Goal: Task Accomplishment & Management: Manage account settings

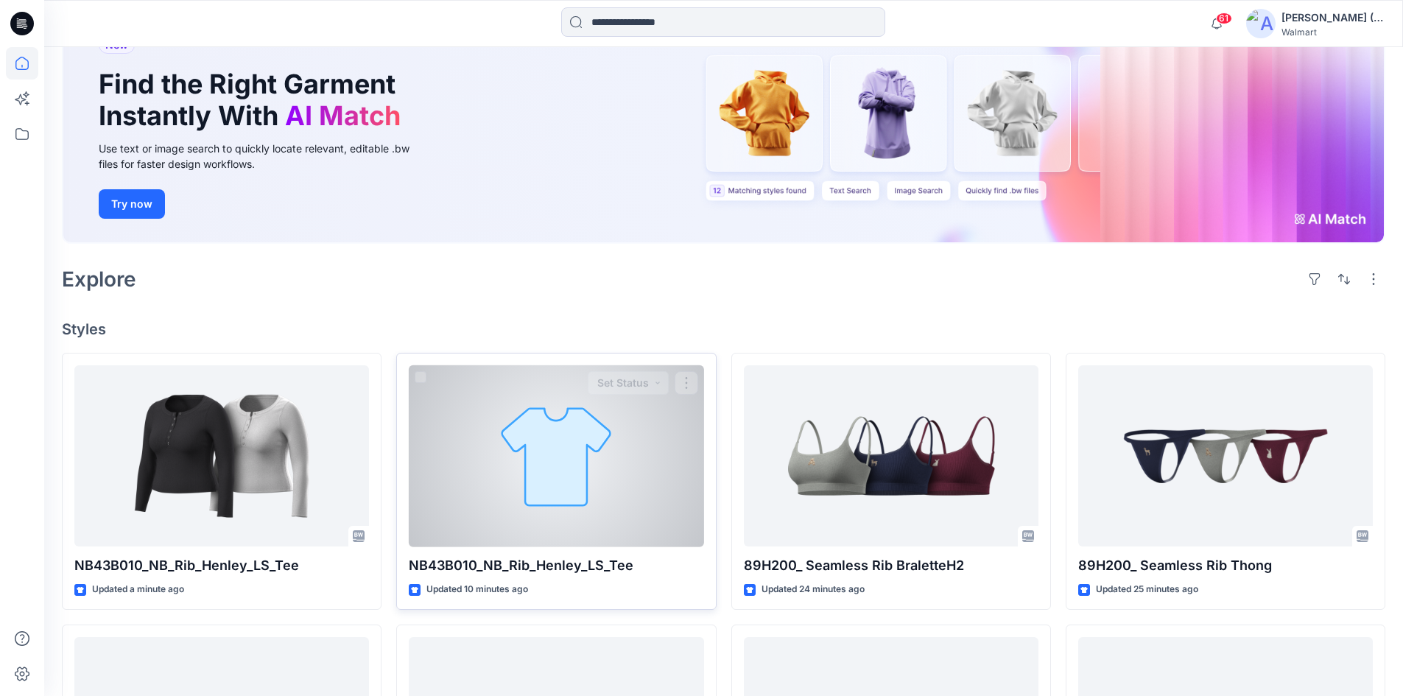
scroll to position [147, 0]
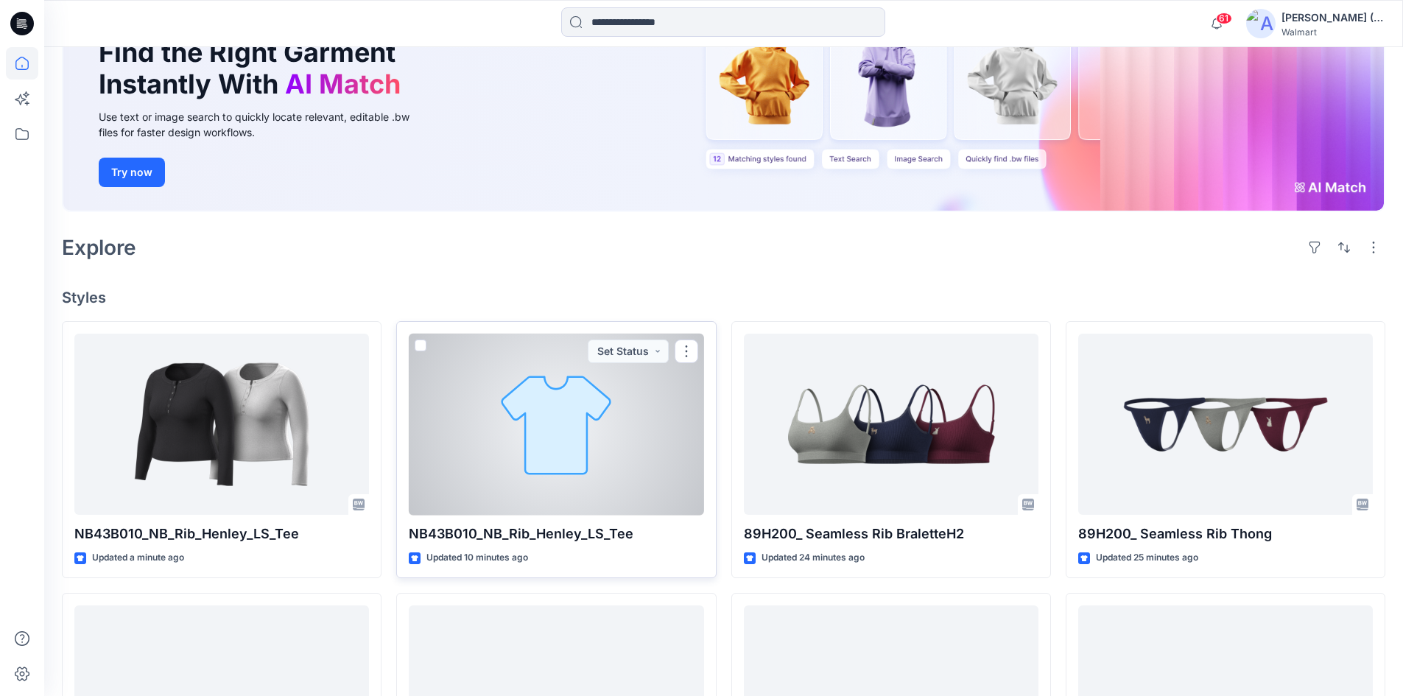
click at [633, 413] on div at bounding box center [556, 425] width 295 height 182
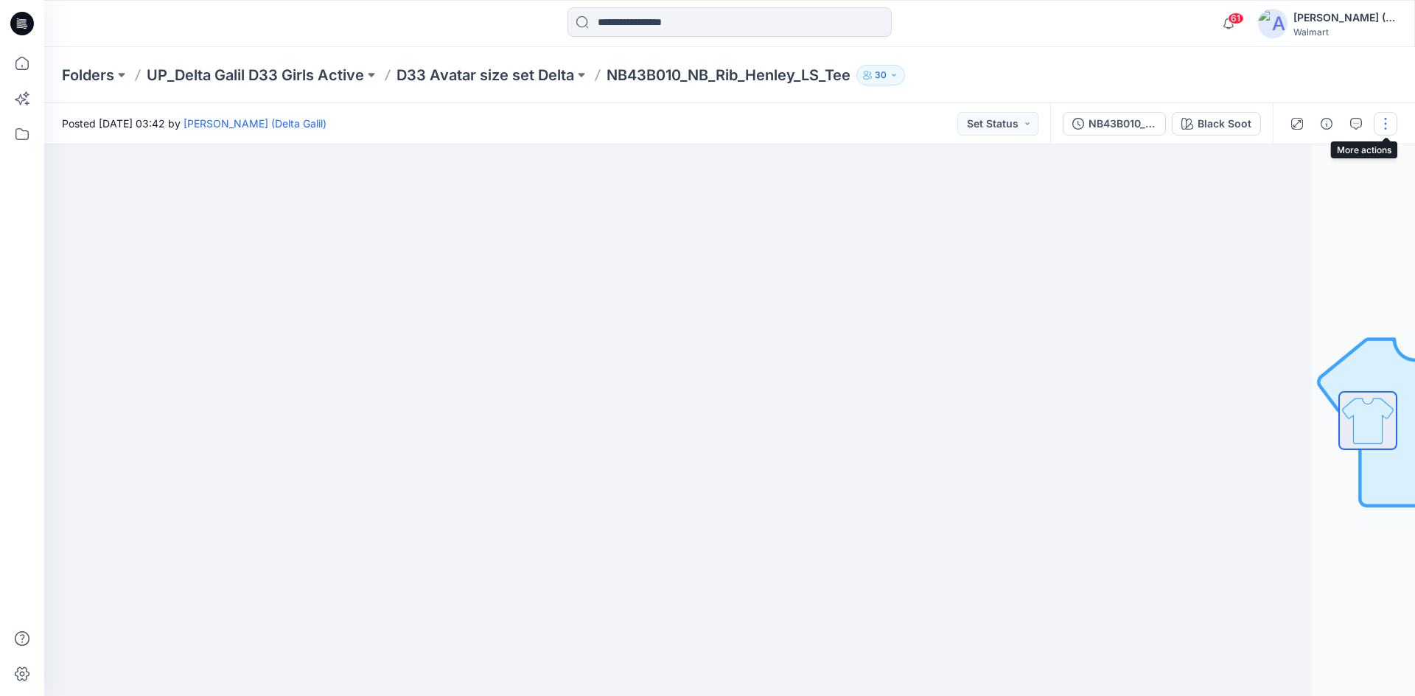
click at [1387, 119] on button "button" at bounding box center [1385, 124] width 24 height 24
click at [1285, 201] on p "Edit" at bounding box center [1291, 199] width 18 height 15
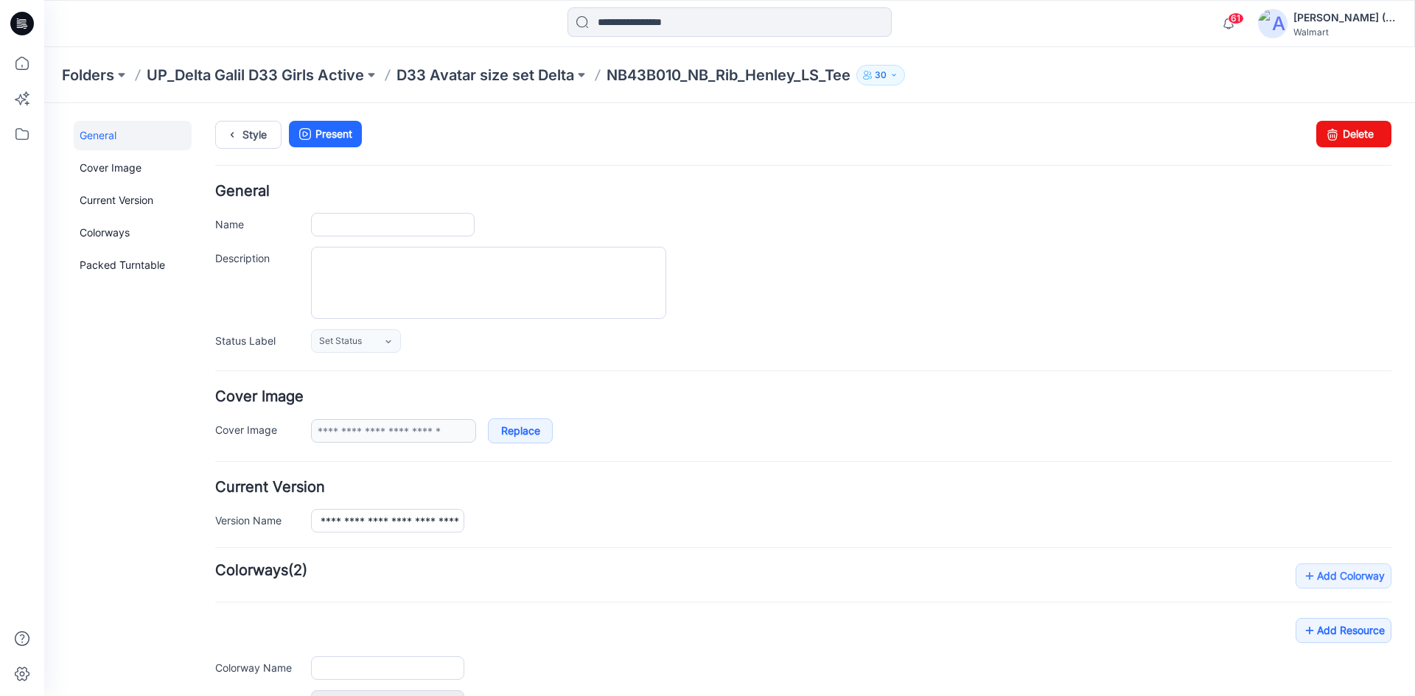
type input "**********"
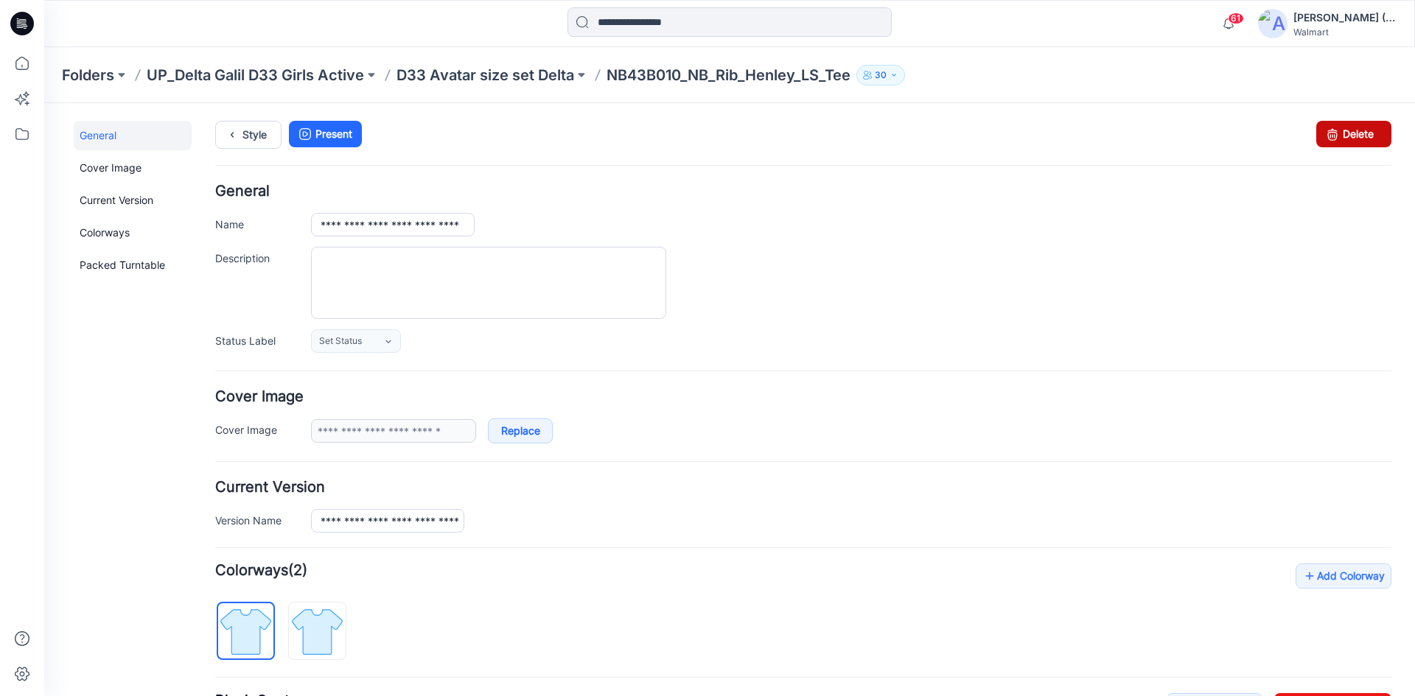
click at [1336, 142] on link "Delete" at bounding box center [1353, 134] width 75 height 27
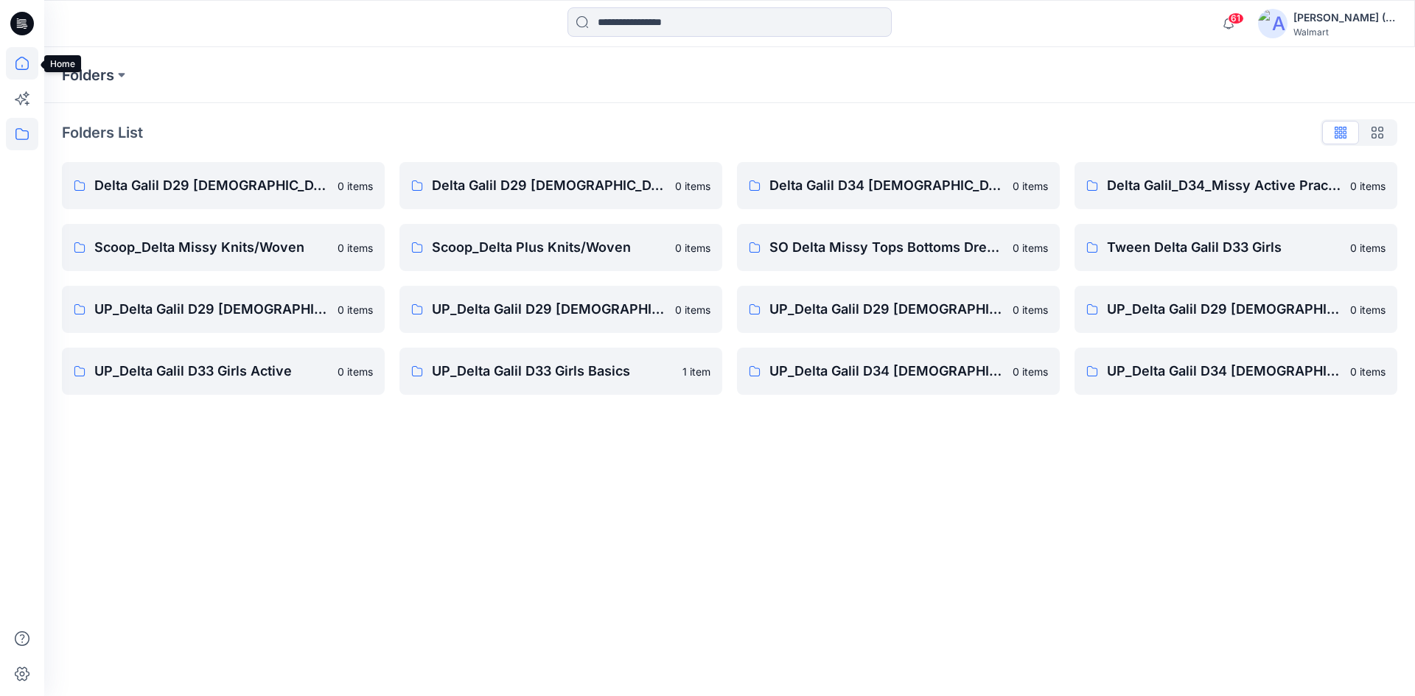
click at [16, 61] on icon at bounding box center [21, 63] width 13 height 13
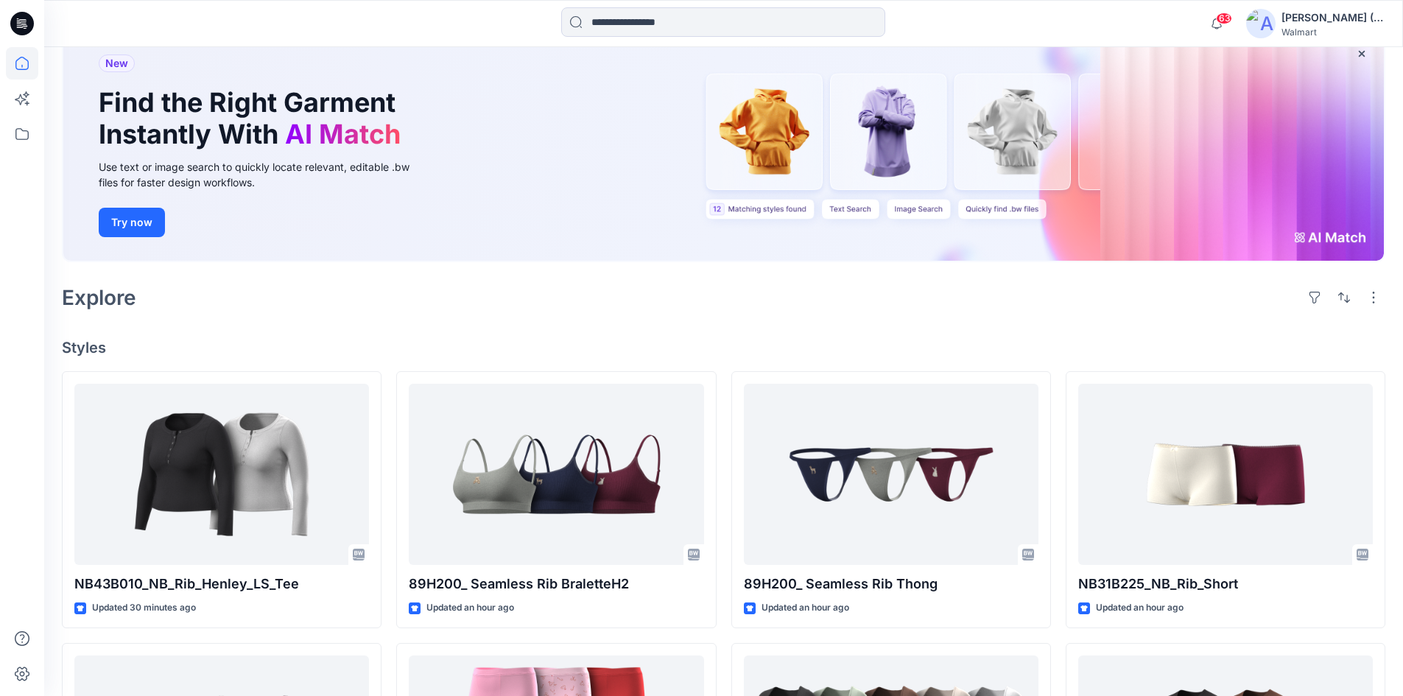
scroll to position [74, 0]
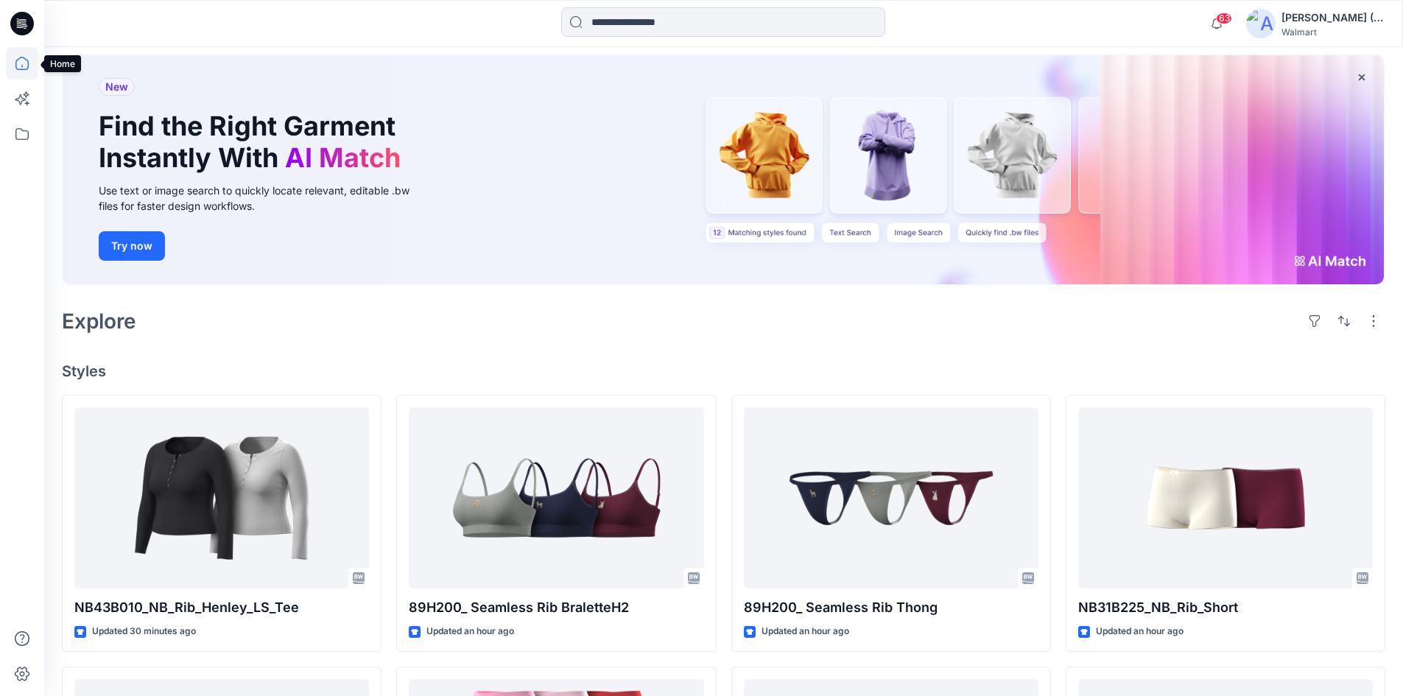
click at [26, 63] on icon at bounding box center [22, 63] width 32 height 32
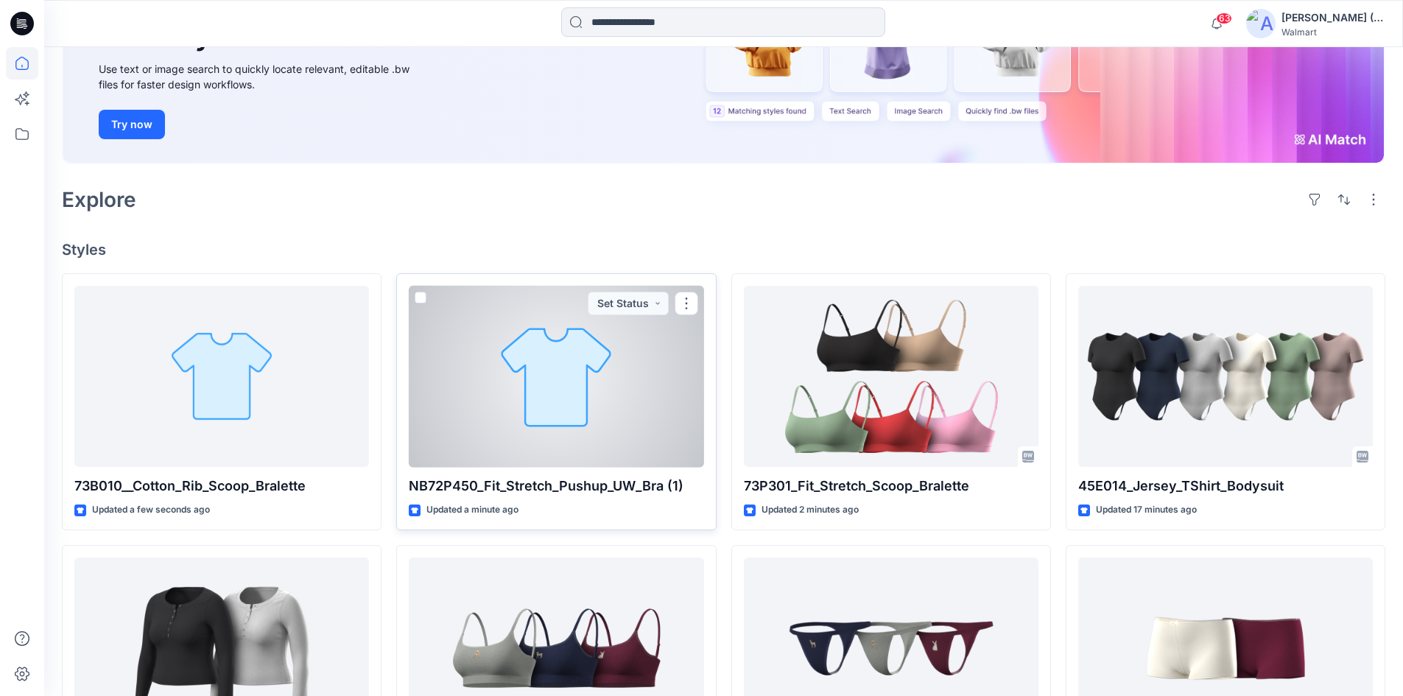
scroll to position [221, 0]
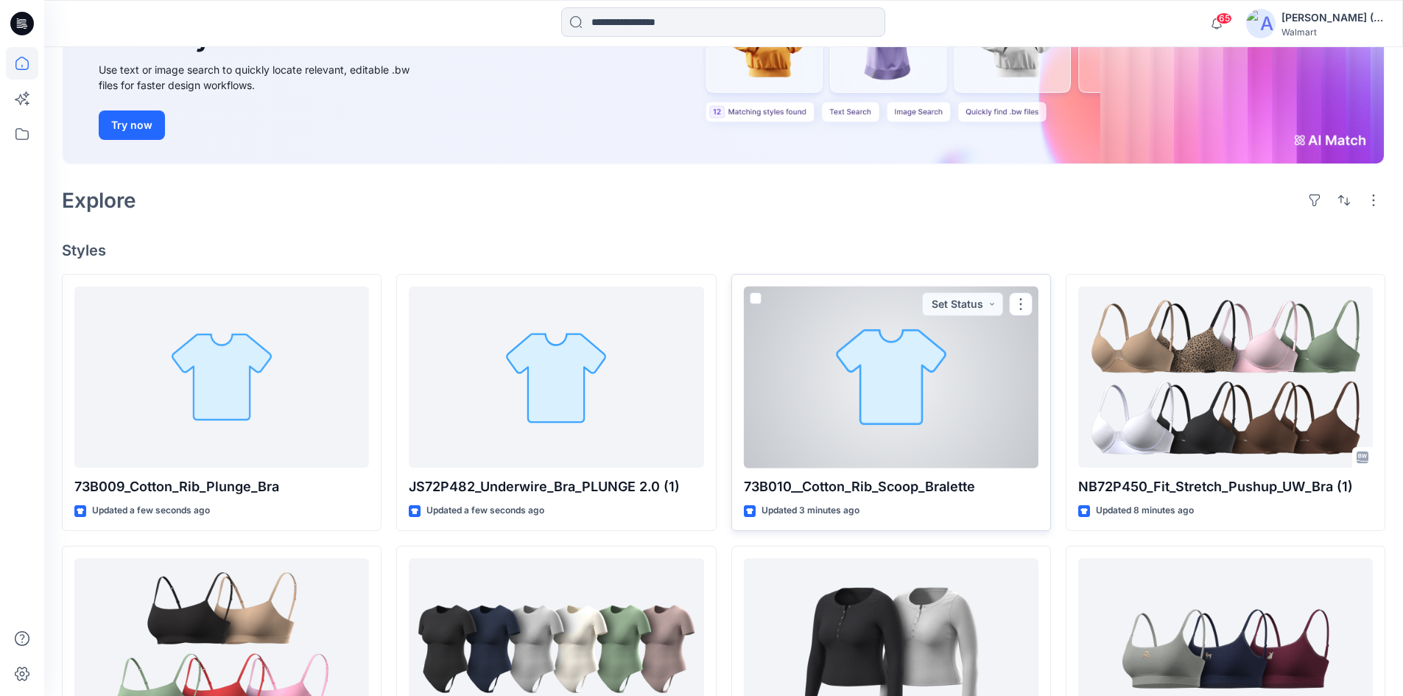
scroll to position [221, 0]
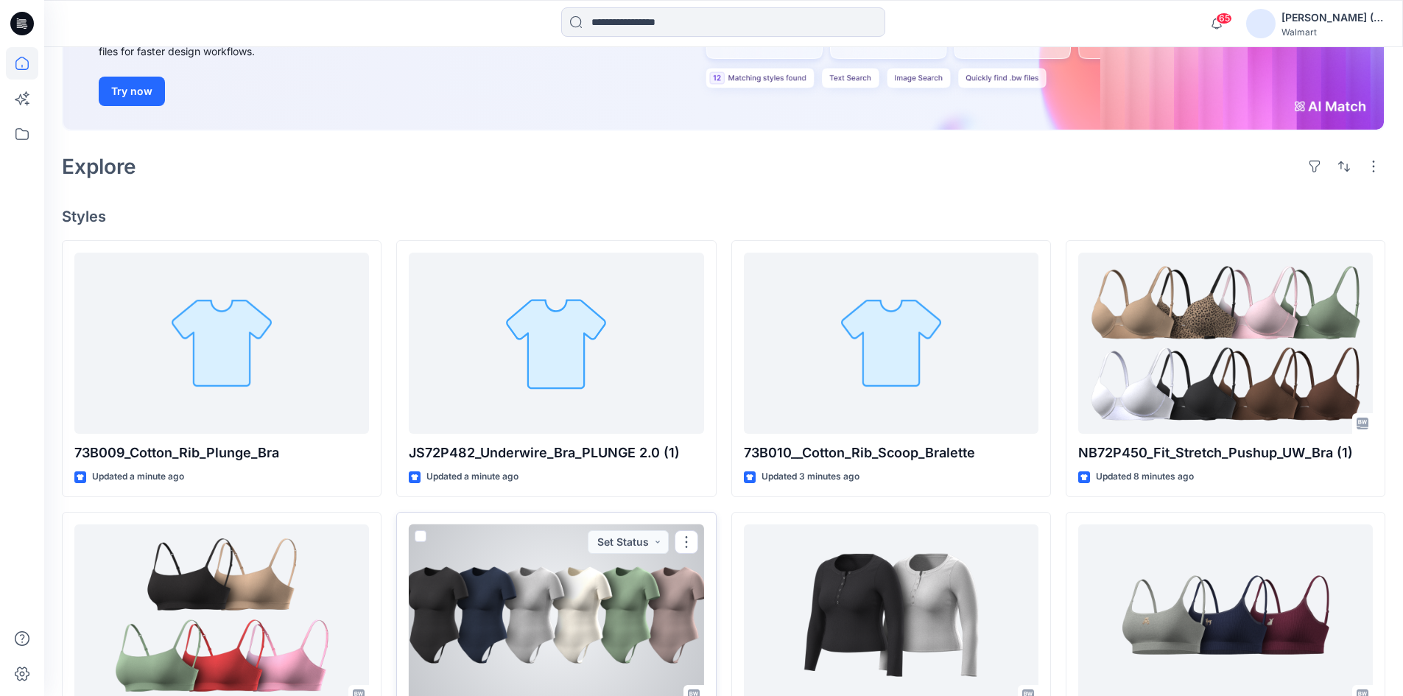
scroll to position [208, 0]
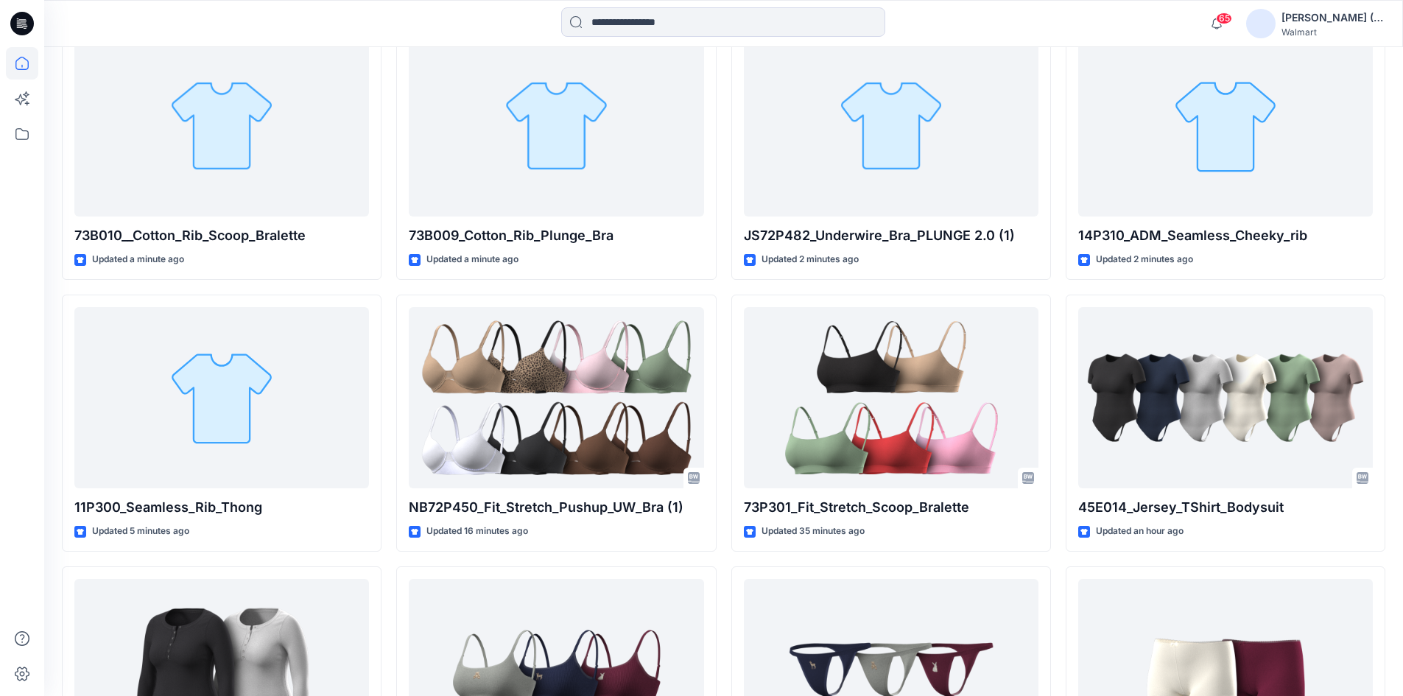
scroll to position [281, 0]
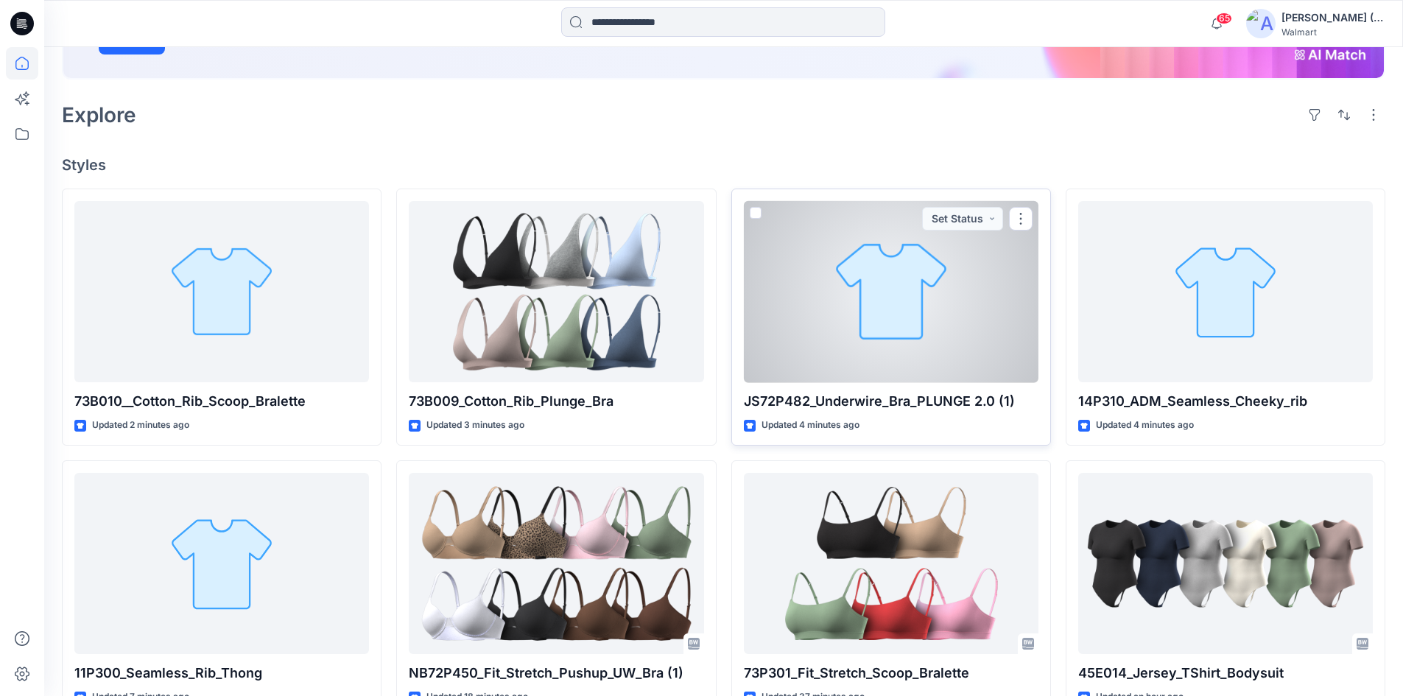
scroll to position [295, 0]
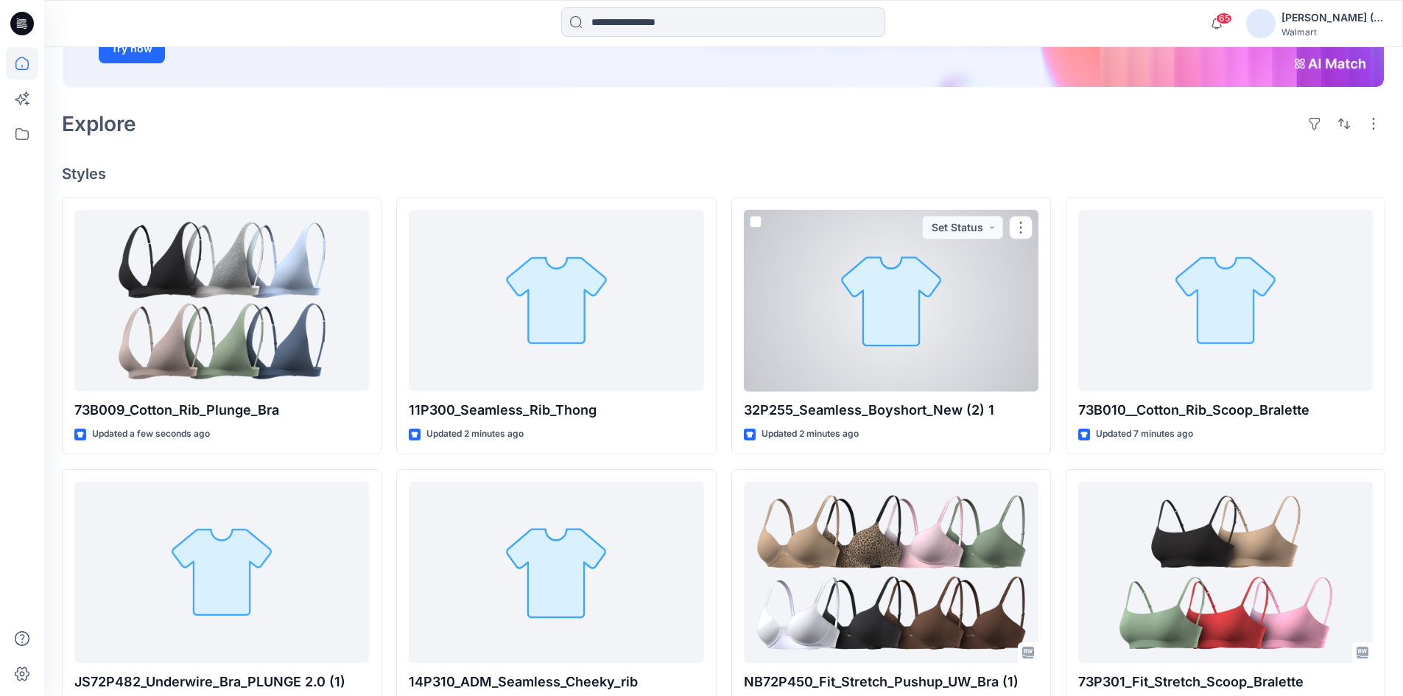
scroll to position [295, 0]
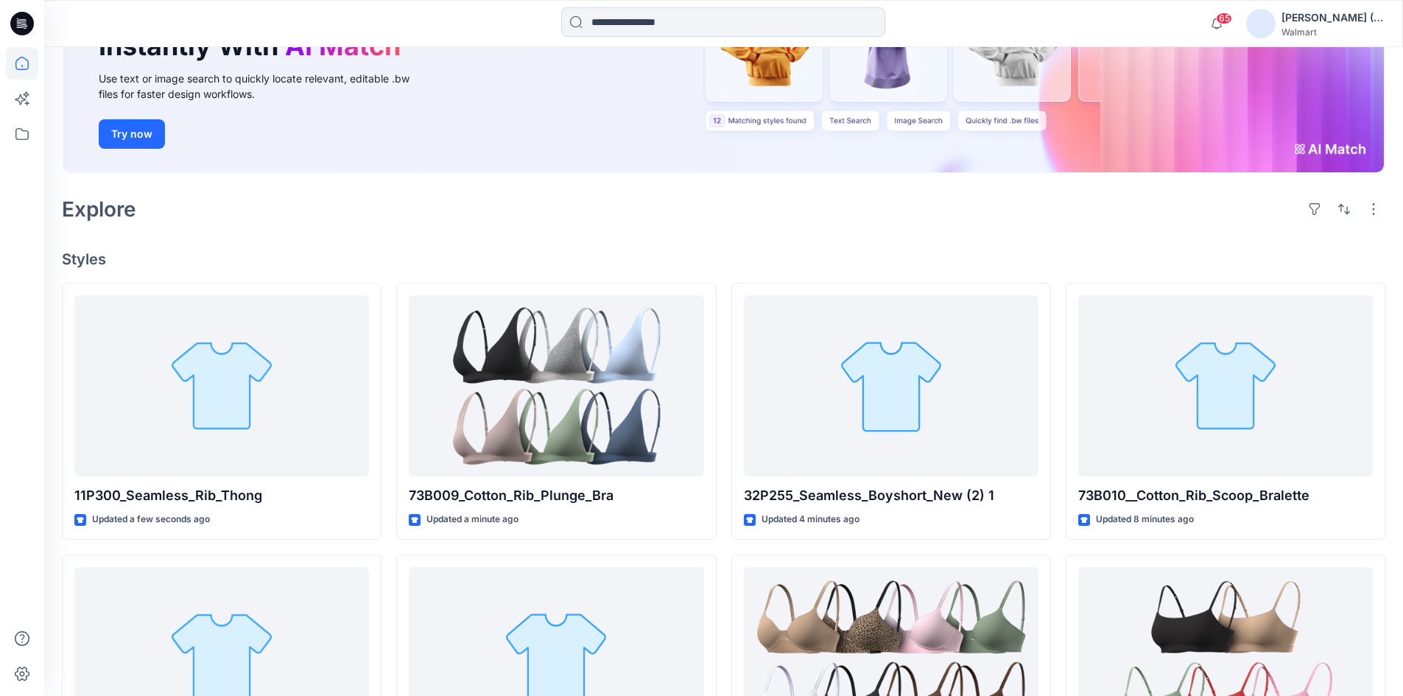
scroll to position [221, 0]
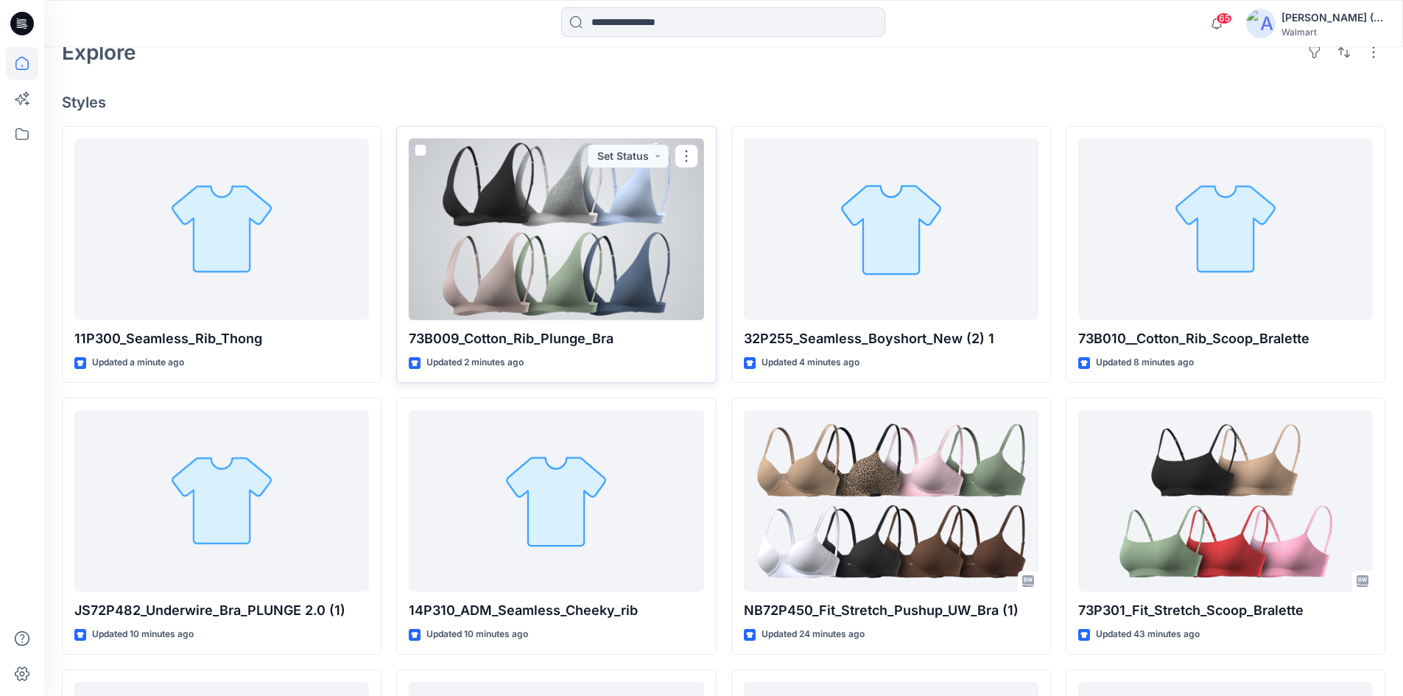
scroll to position [368, 0]
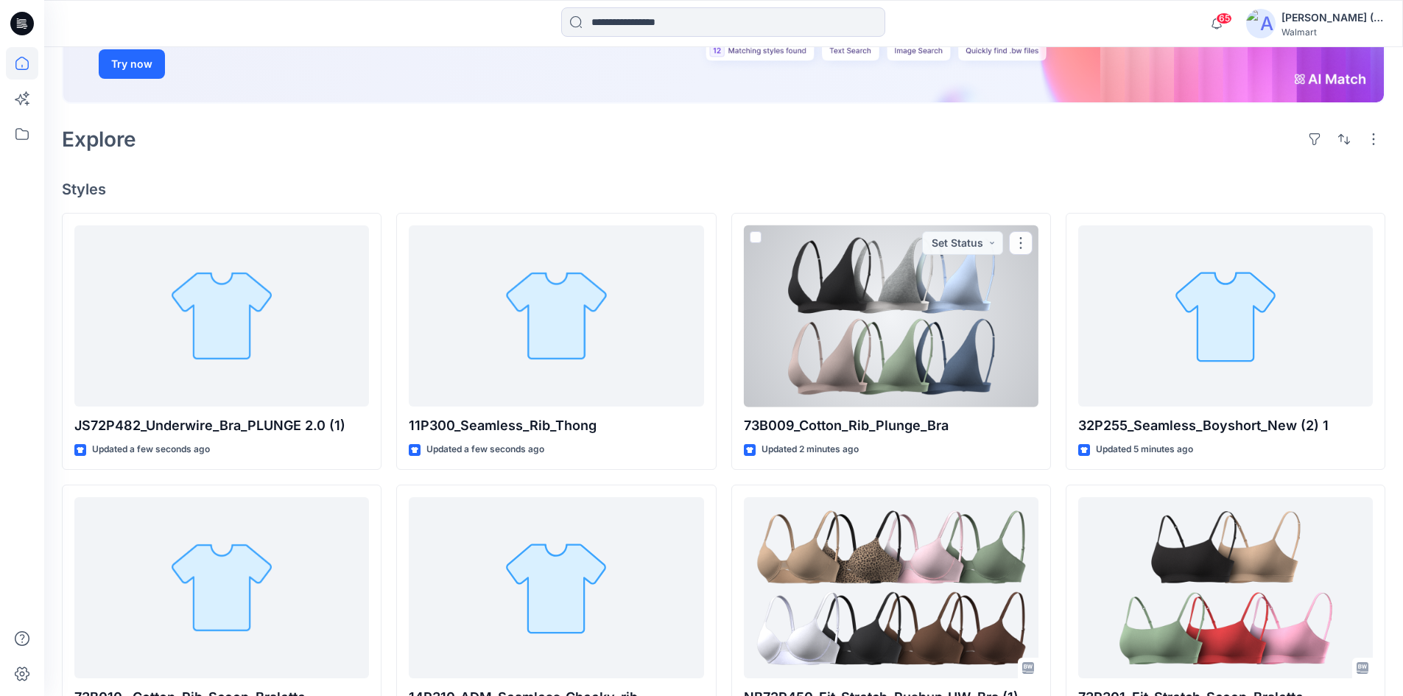
scroll to position [295, 0]
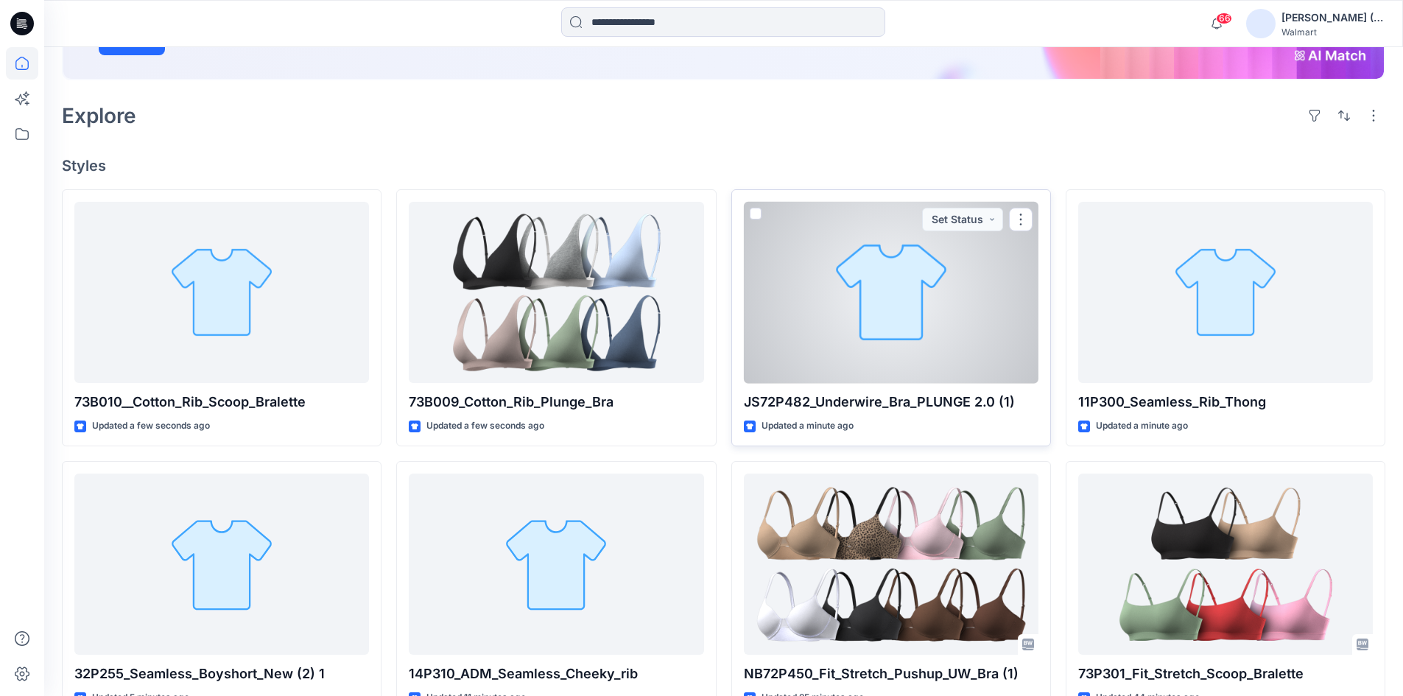
scroll to position [295, 0]
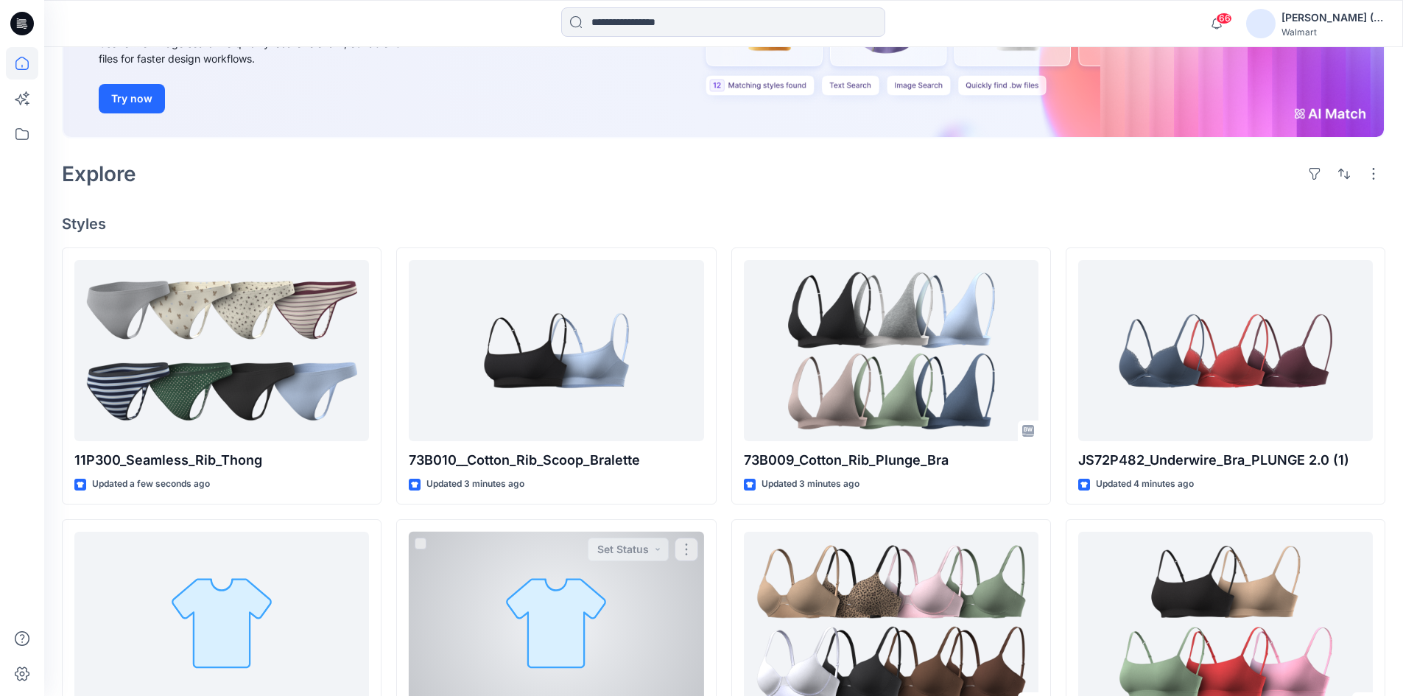
scroll to position [295, 0]
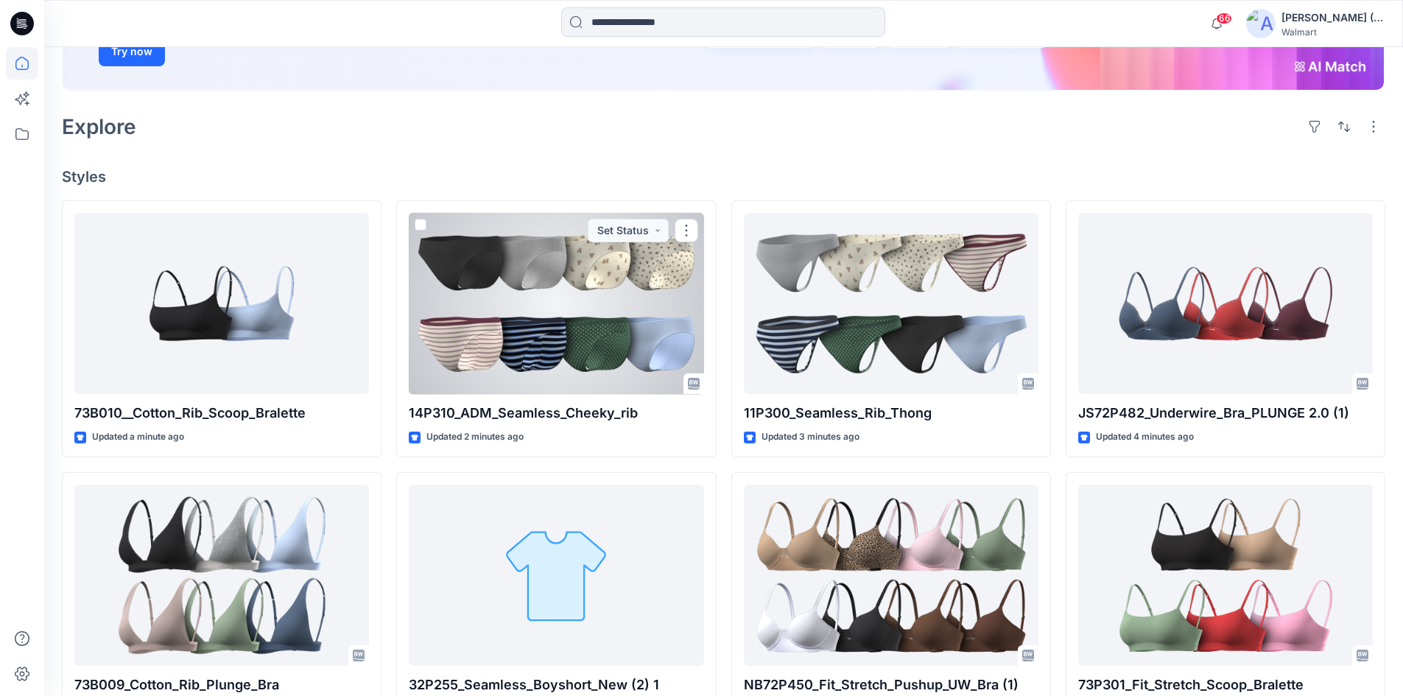
scroll to position [295, 0]
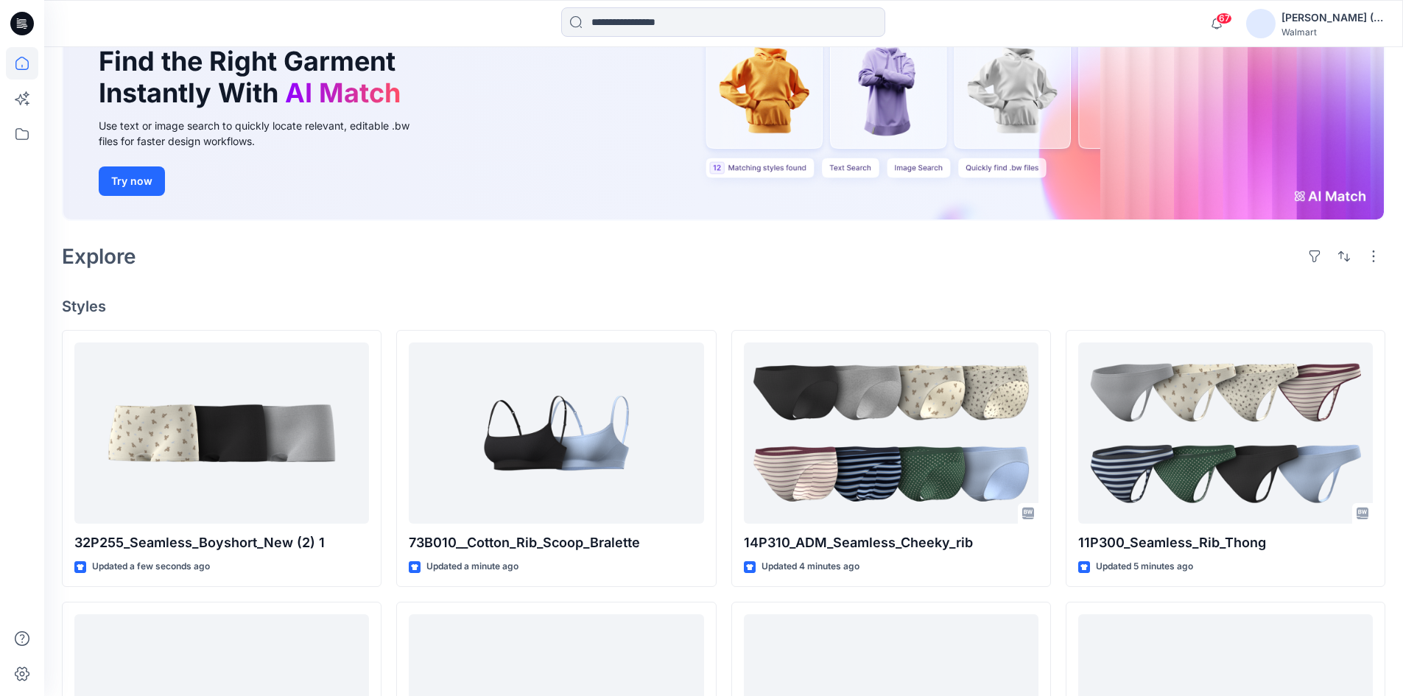
scroll to position [134, 0]
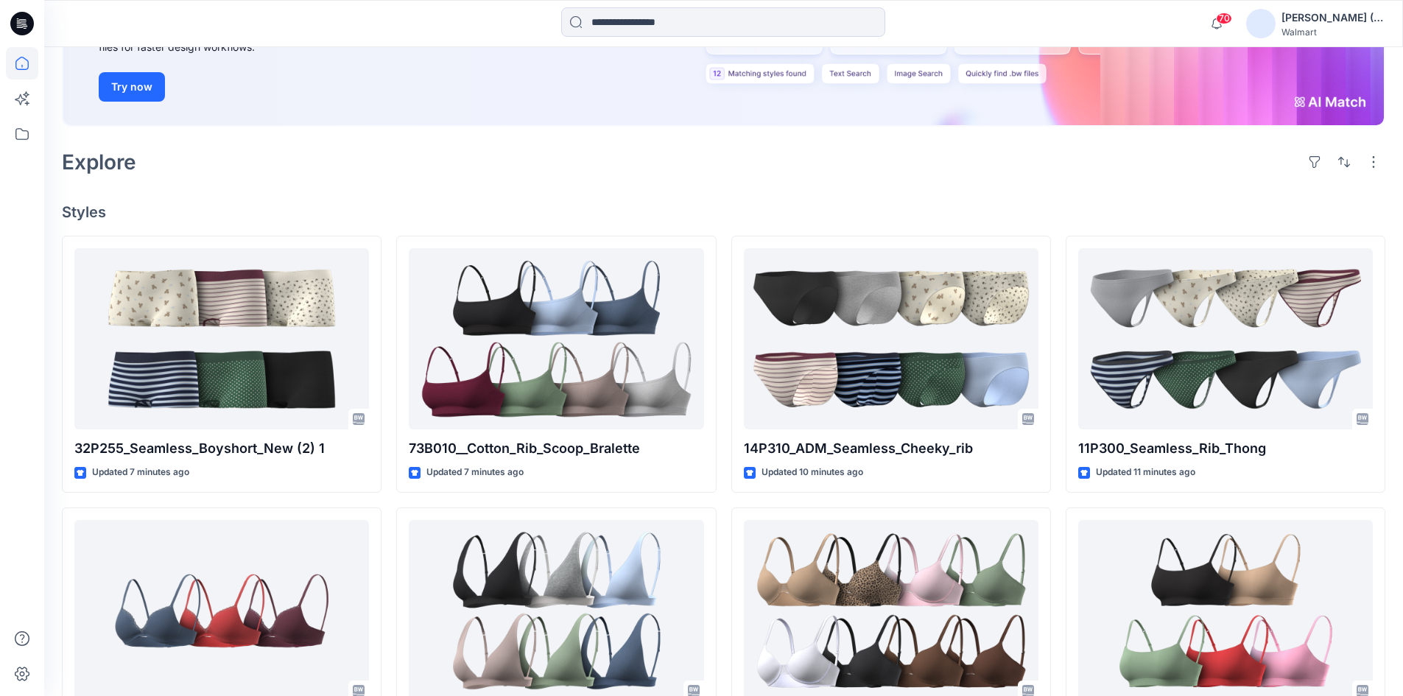
scroll to position [147, 0]
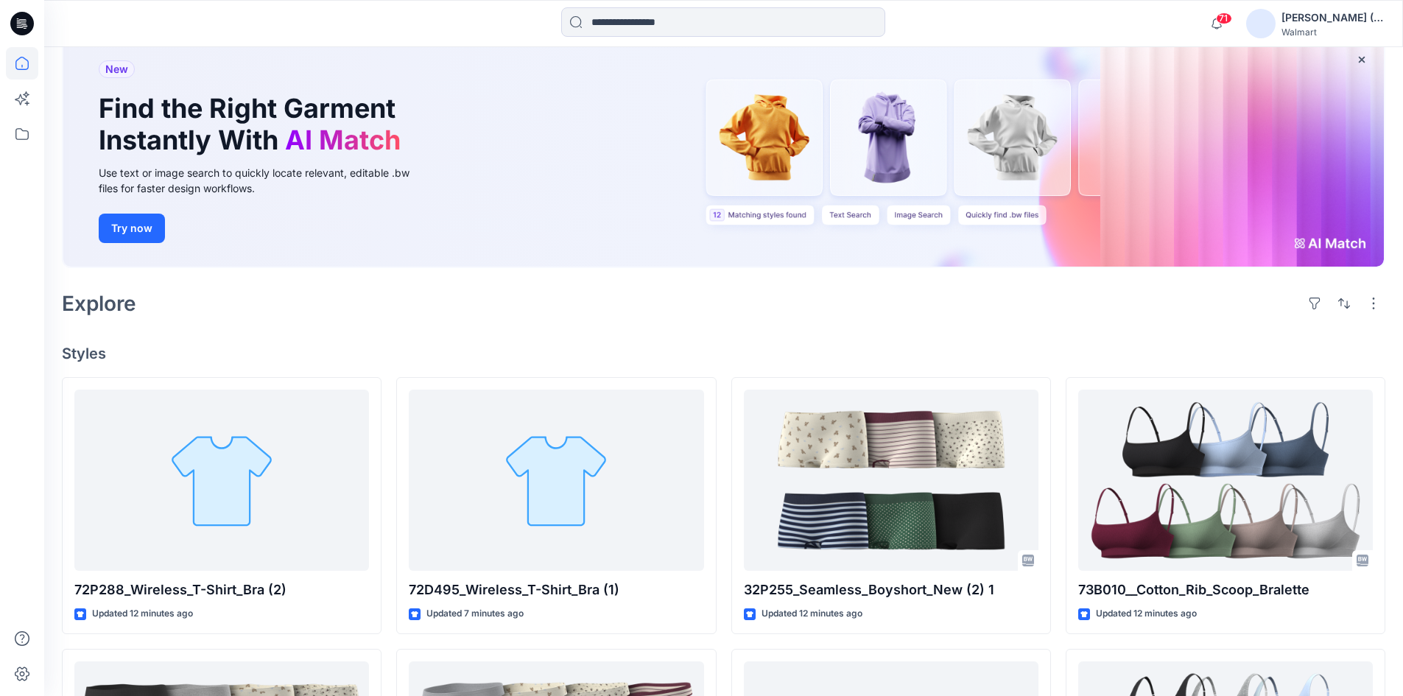
scroll to position [71, 0]
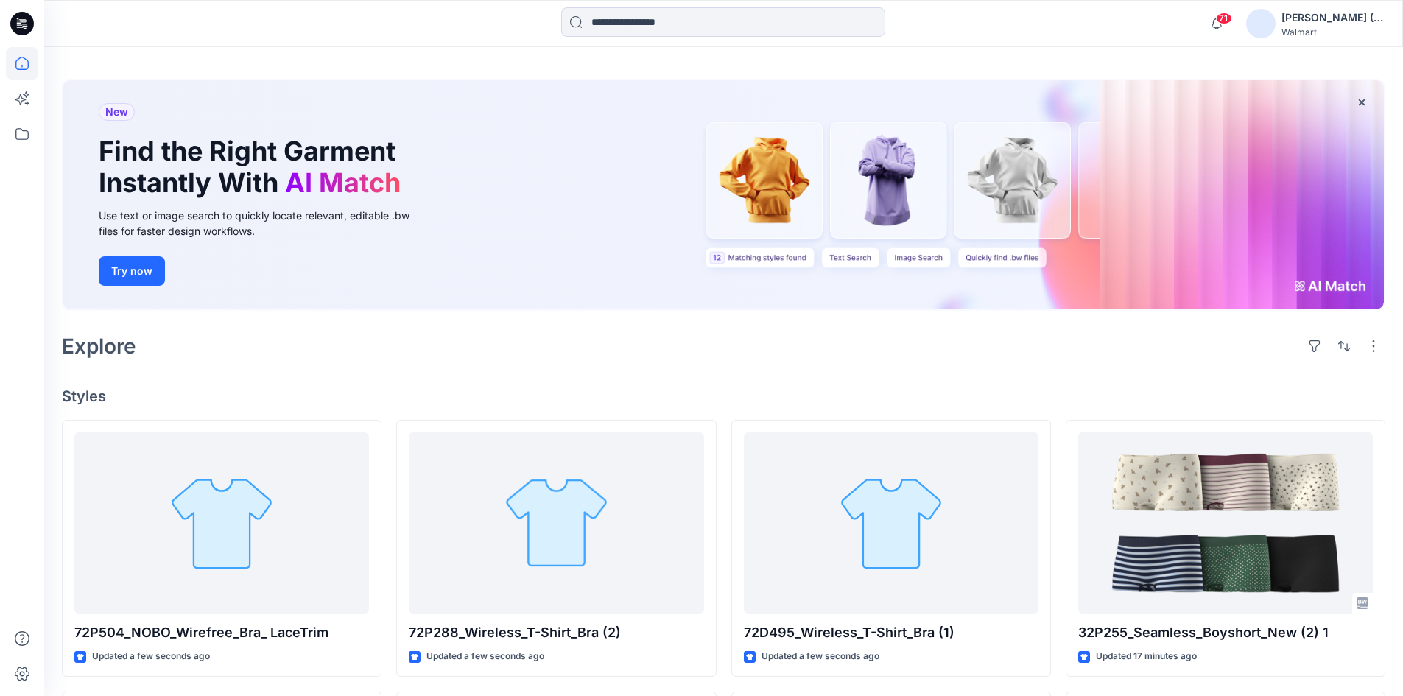
scroll to position [147, 0]
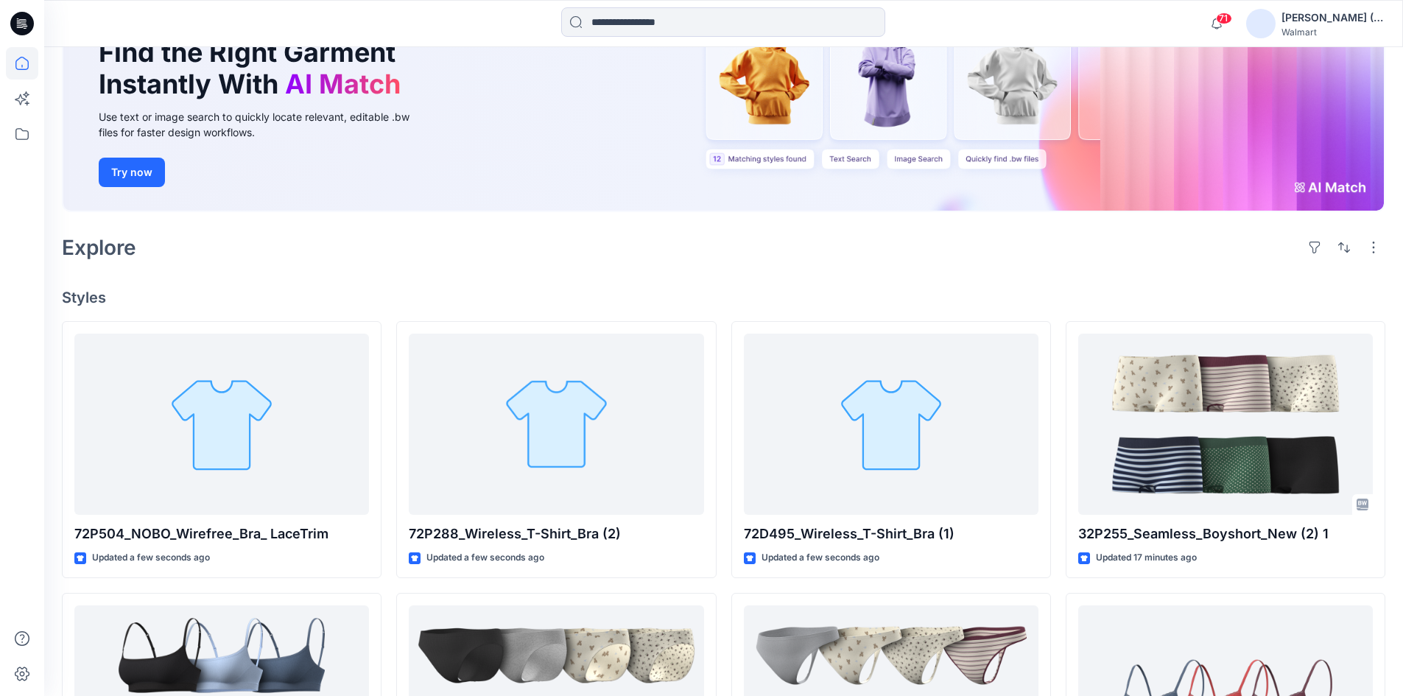
click at [13, 328] on div at bounding box center [22, 371] width 32 height 649
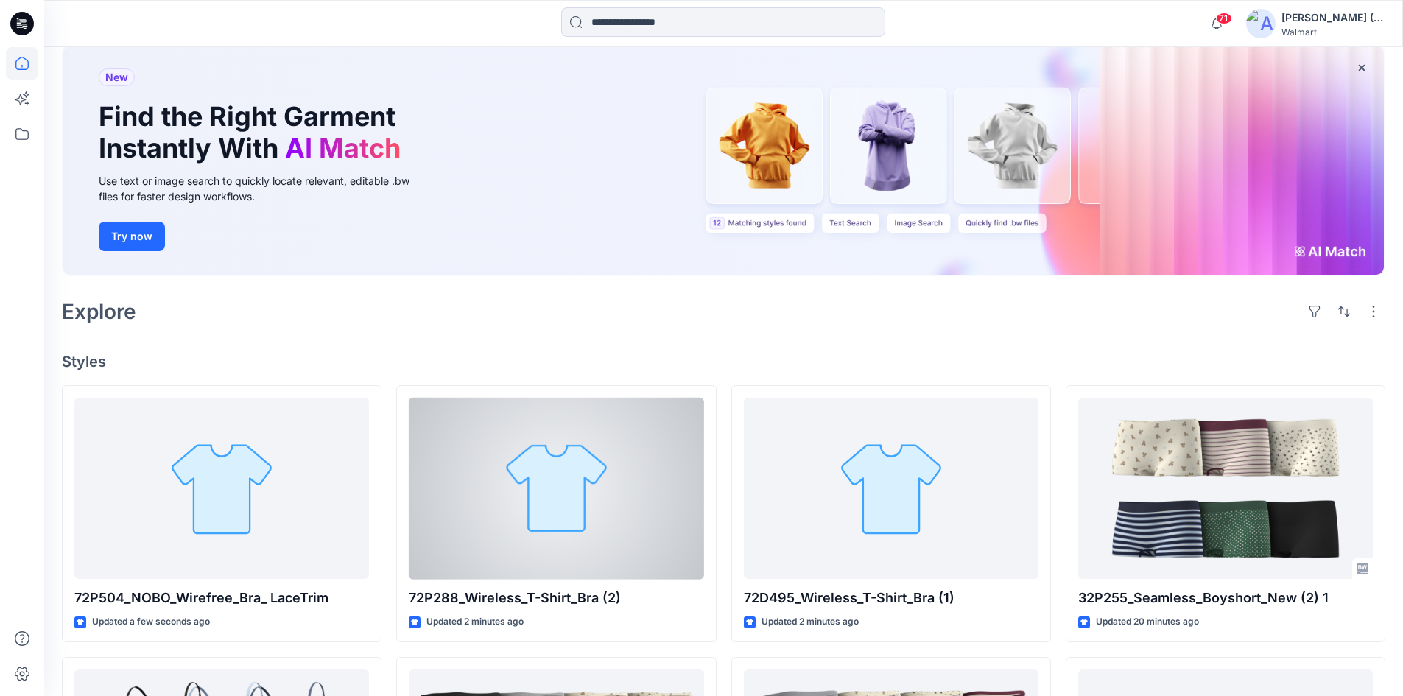
scroll to position [74, 0]
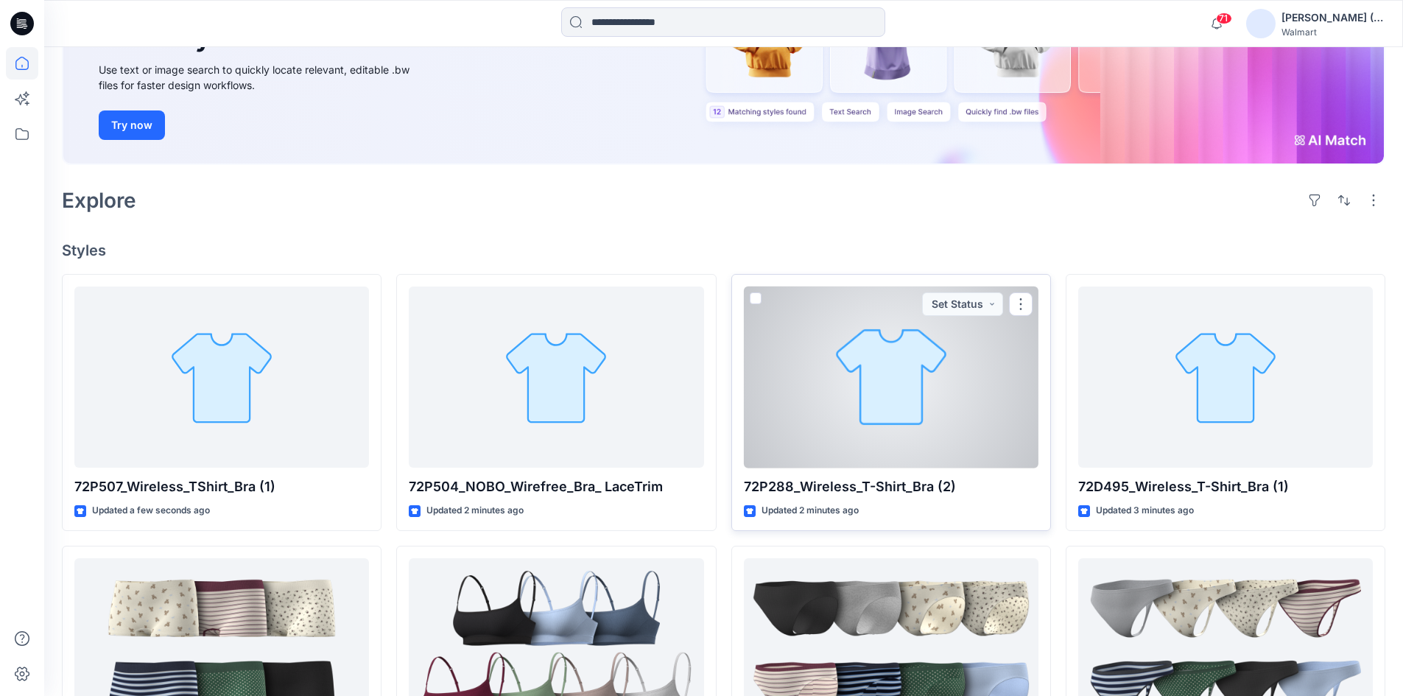
scroll to position [221, 0]
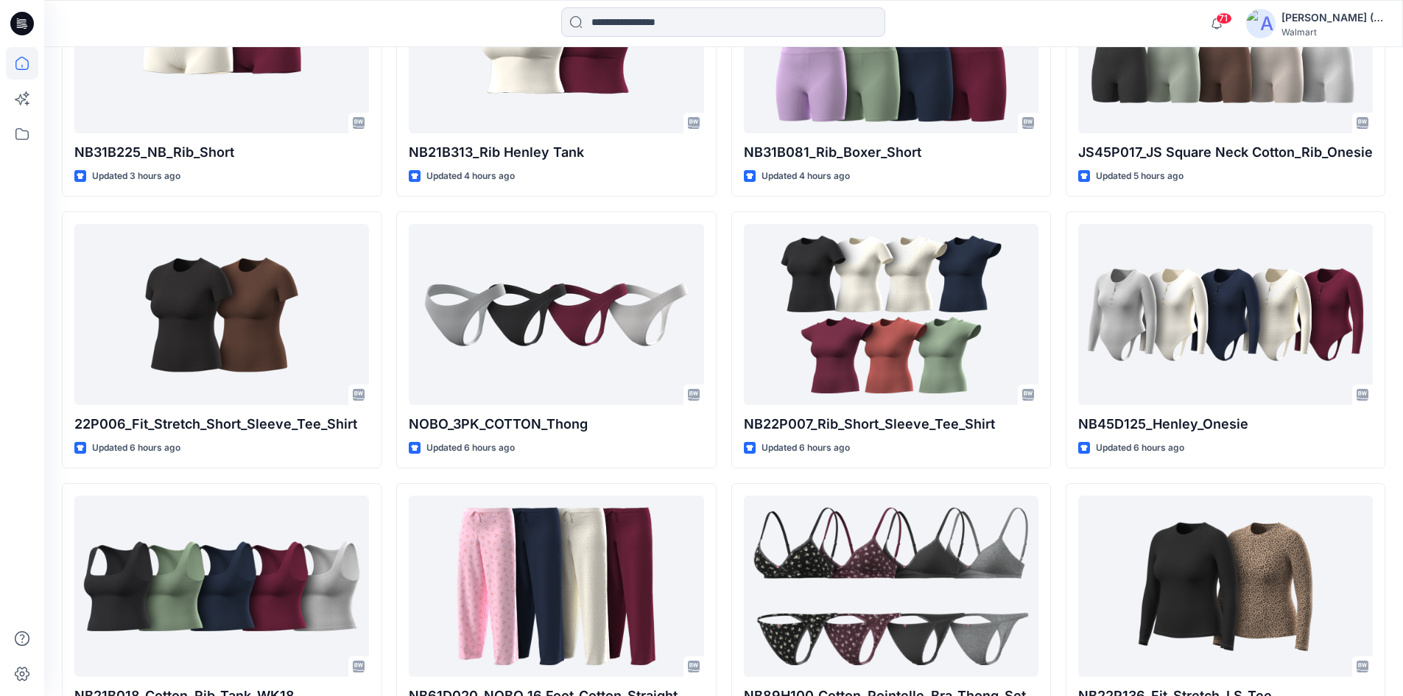
scroll to position [1545, 0]
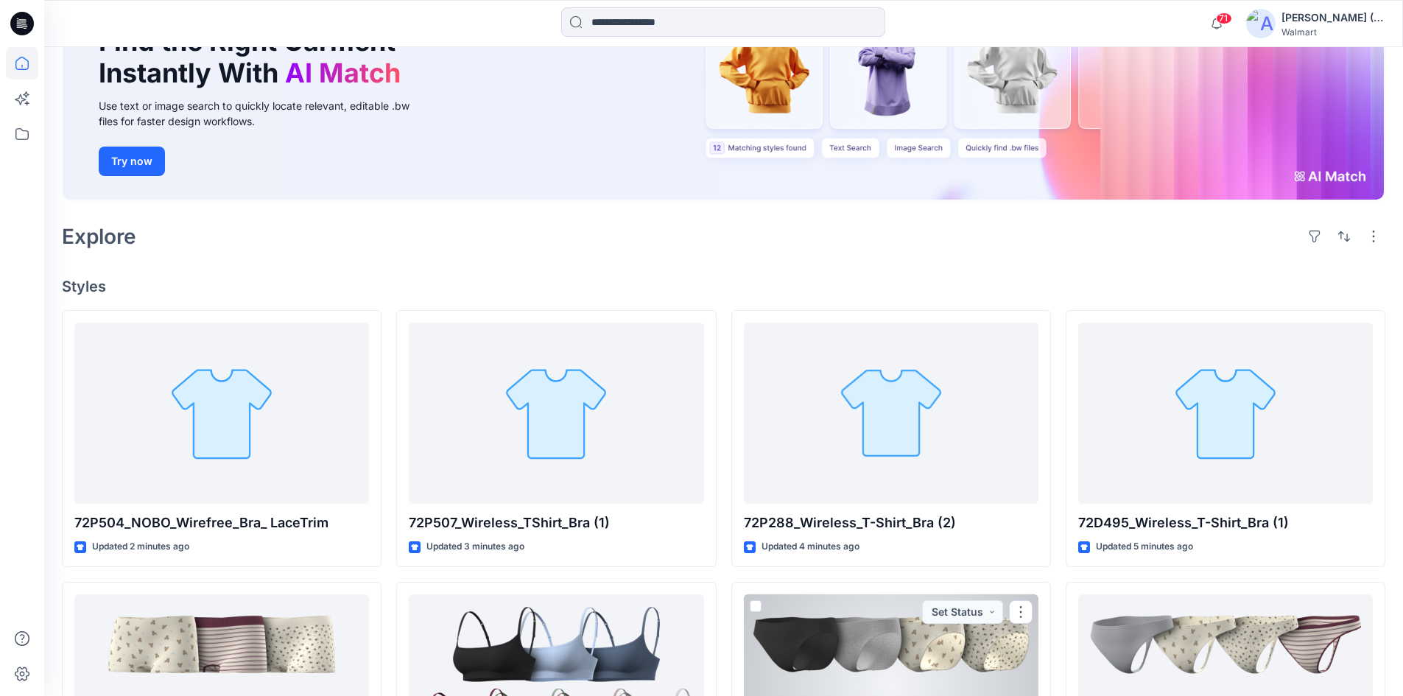
scroll to position [145, 0]
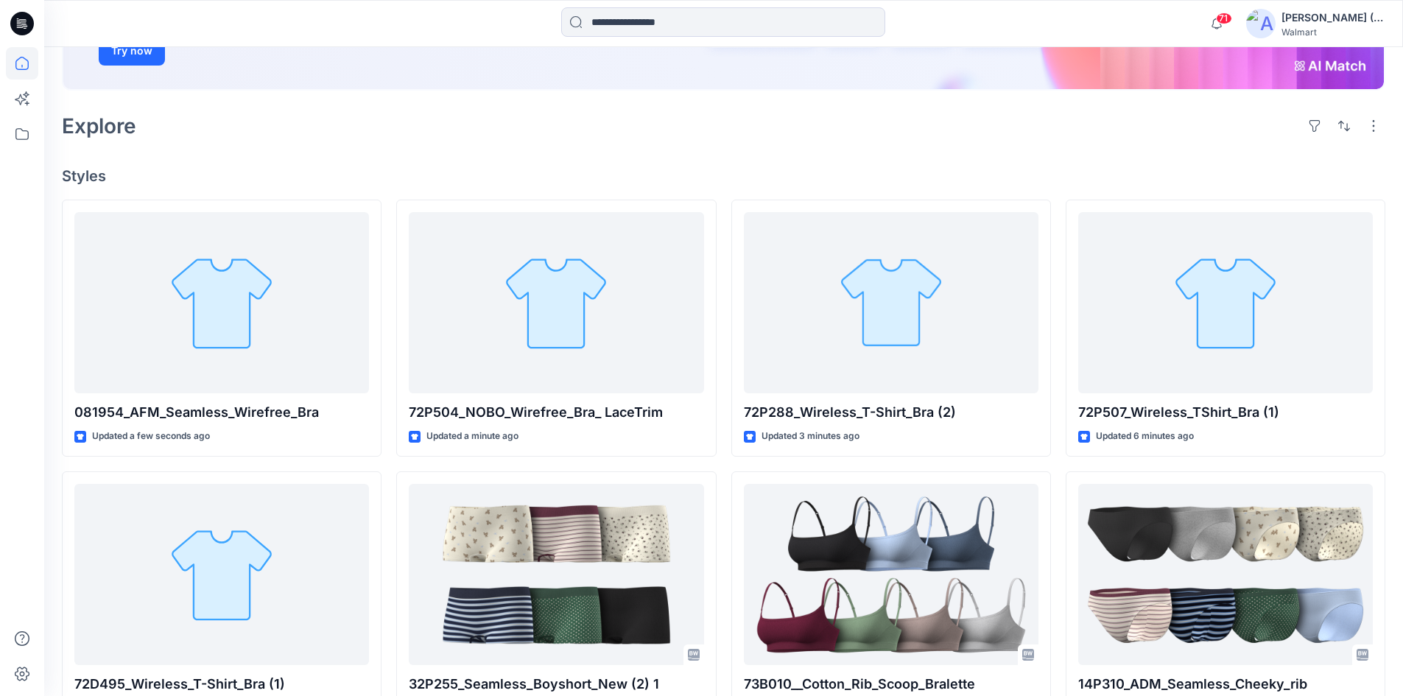
scroll to position [295, 0]
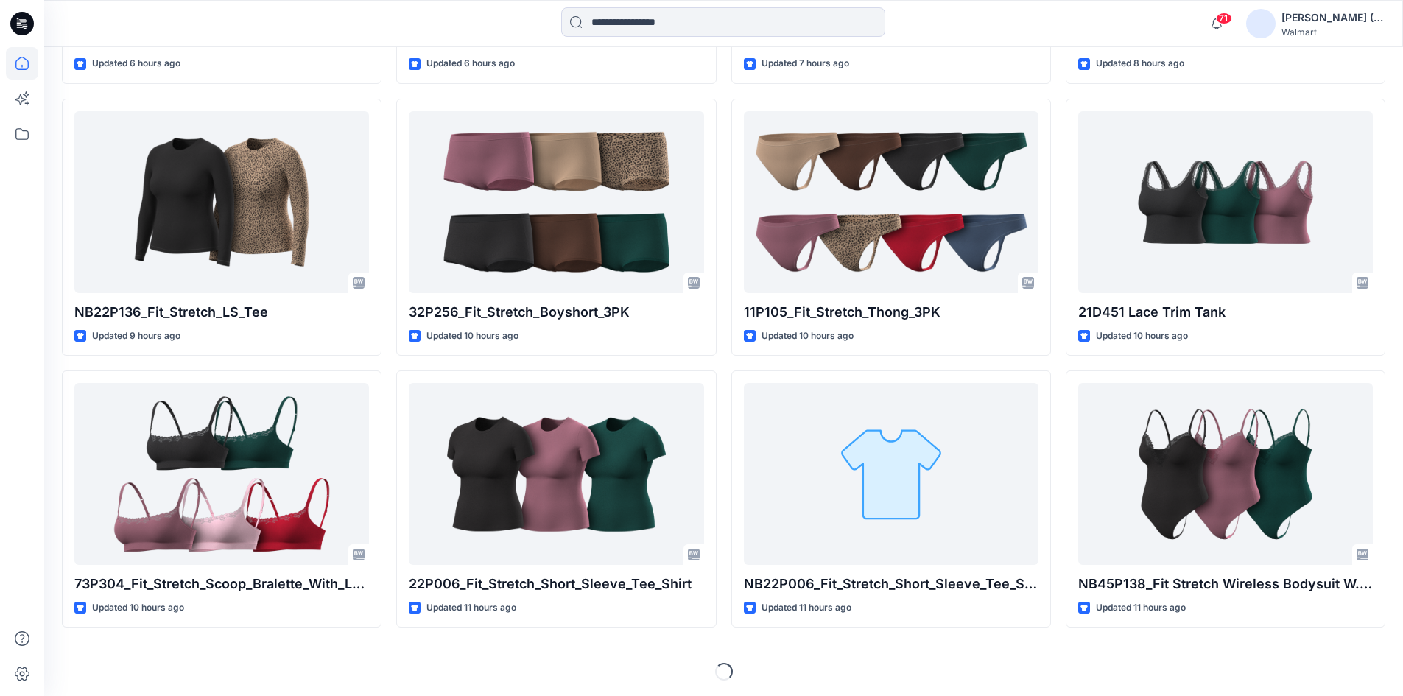
scroll to position [2276, 0]
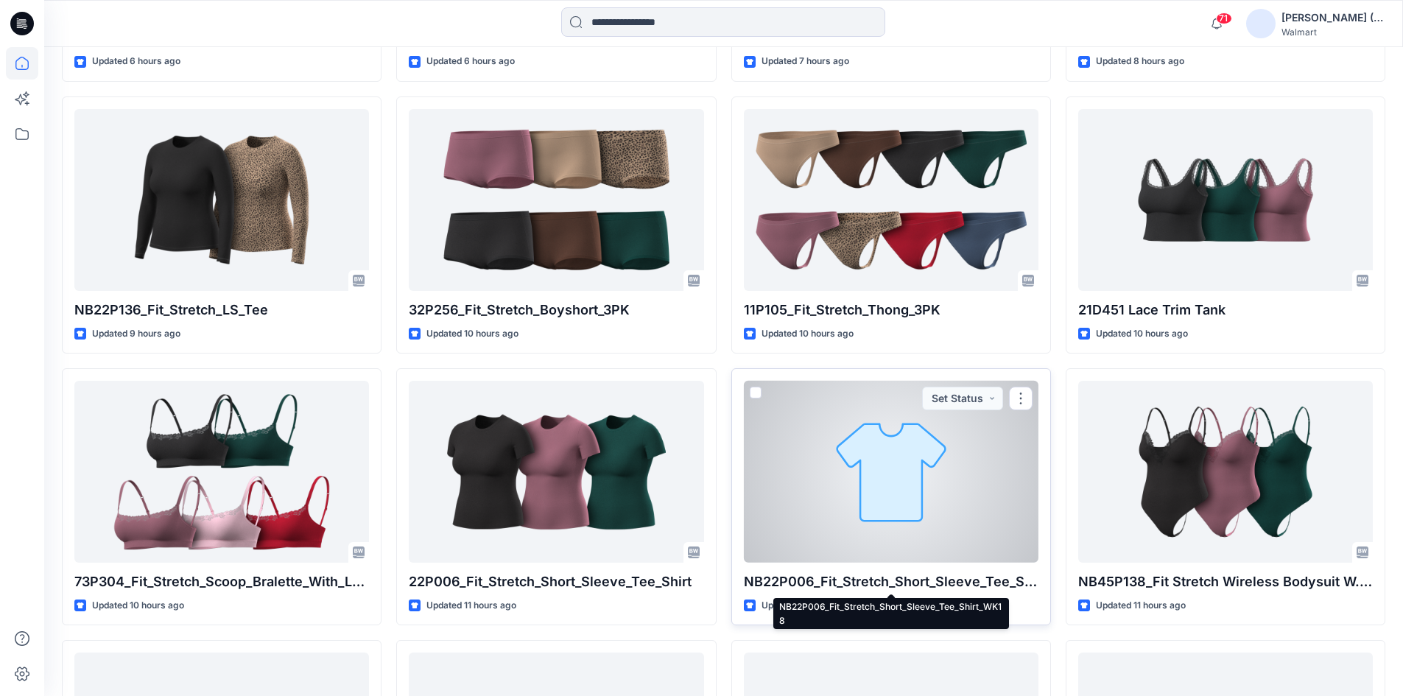
click at [803, 580] on p "NB22P006_Fit_Stretch_Short_Sleeve_Tee_Shirt_WK18" at bounding box center [891, 582] width 295 height 21
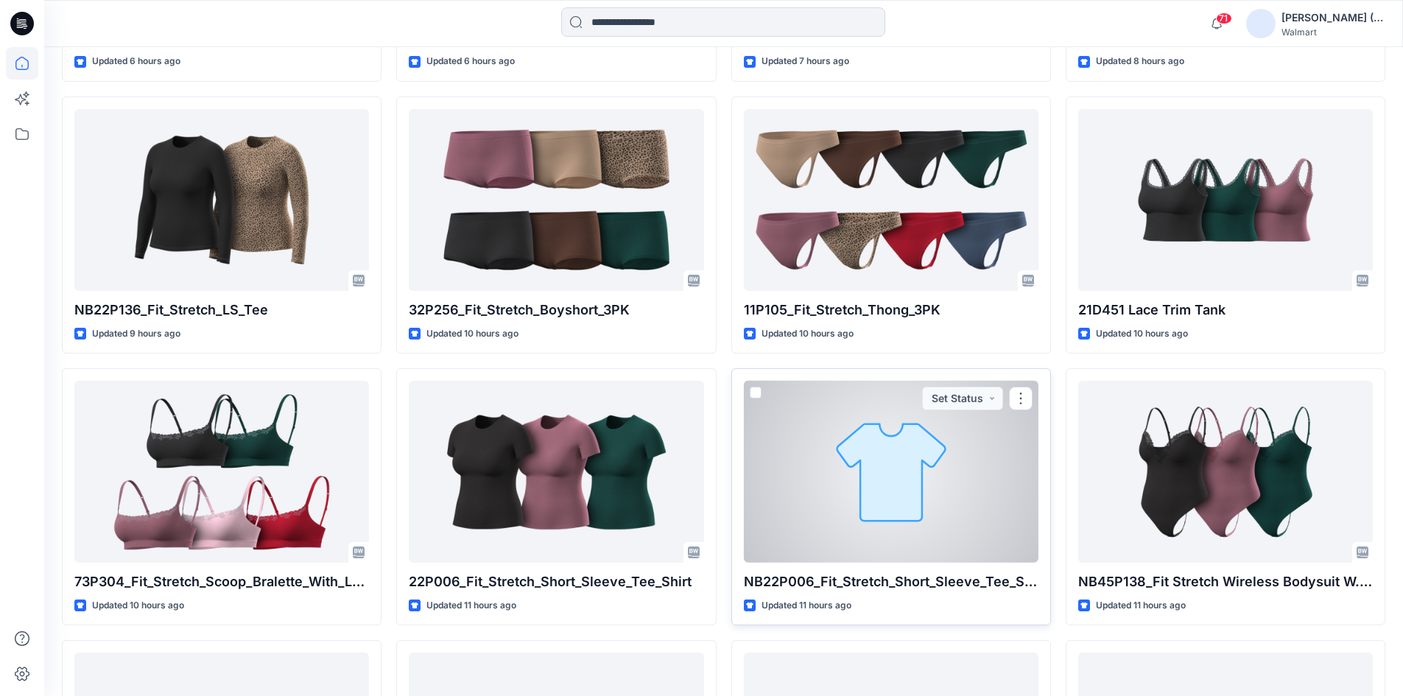
click at [820, 522] on div at bounding box center [891, 472] width 295 height 182
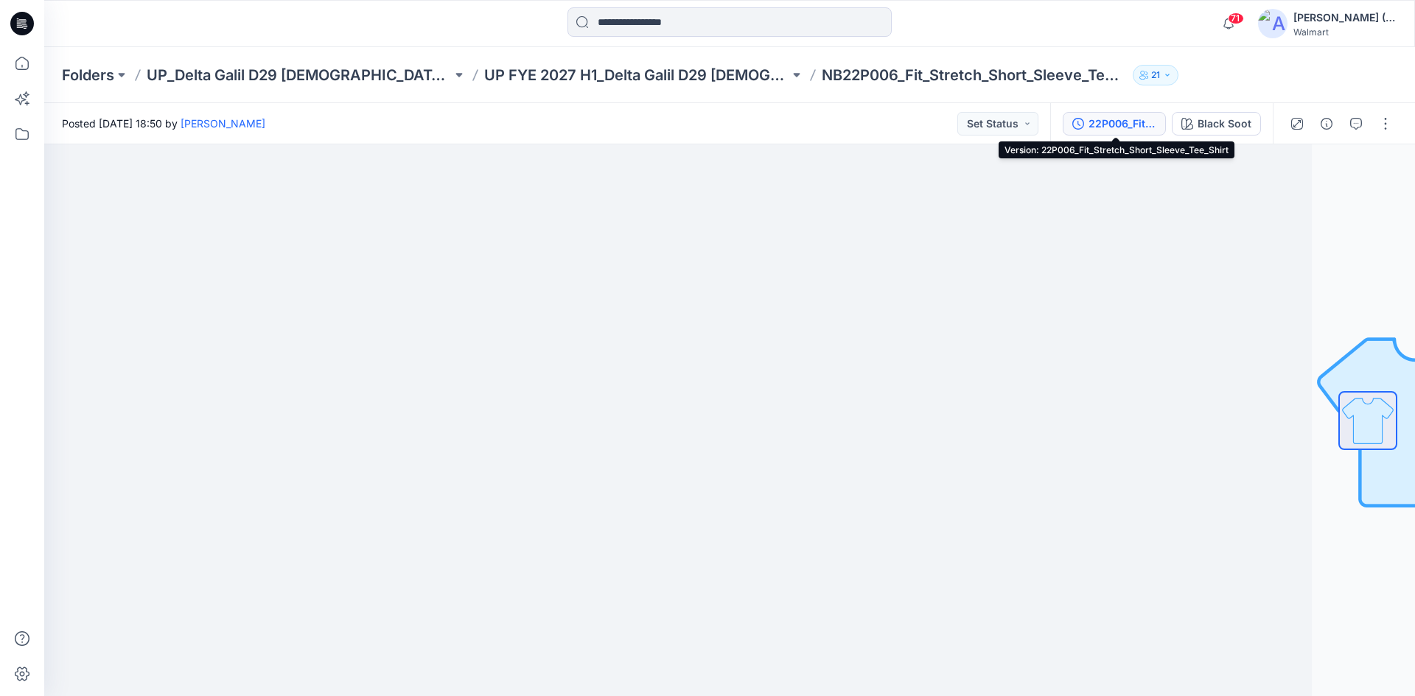
click at [1136, 121] on div "22P006_Fit_Stretch_Short_Sleeve_Tee_Shirt" at bounding box center [1122, 124] width 68 height 16
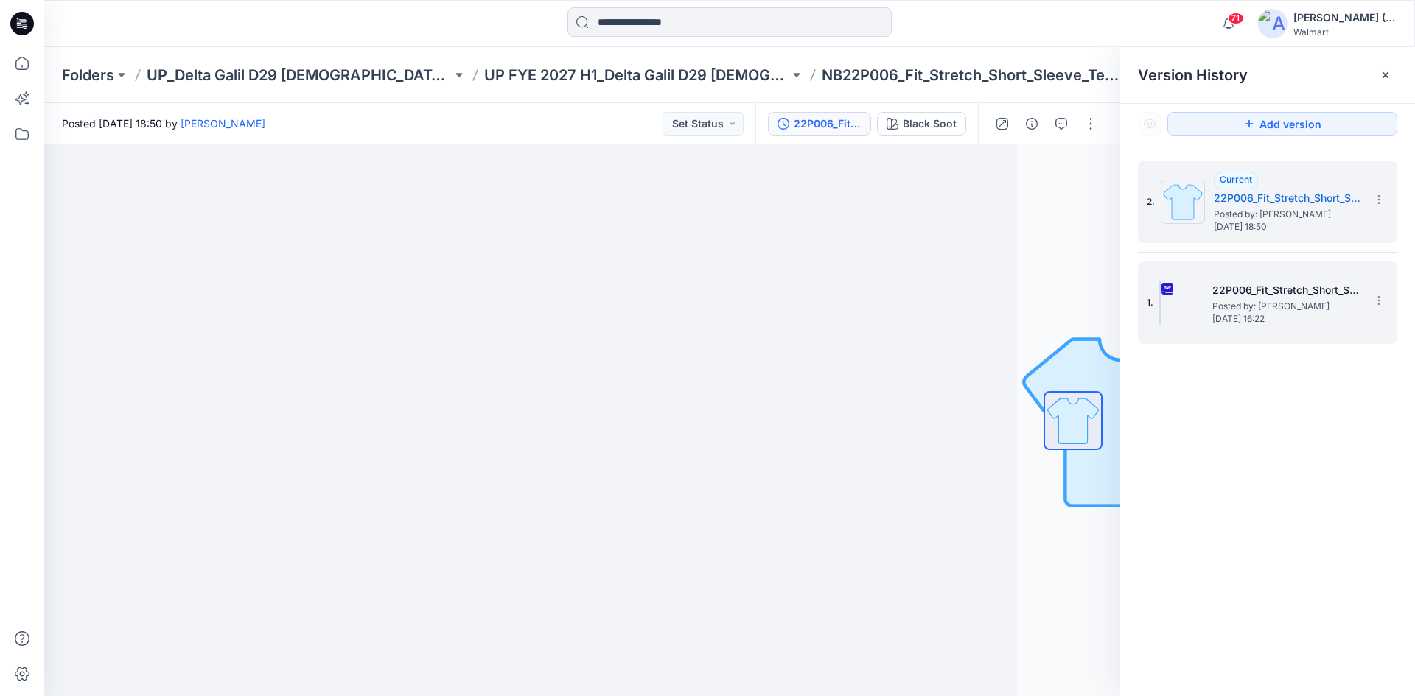
click at [1330, 306] on span "Posted by: Anya Haber" at bounding box center [1285, 306] width 147 height 15
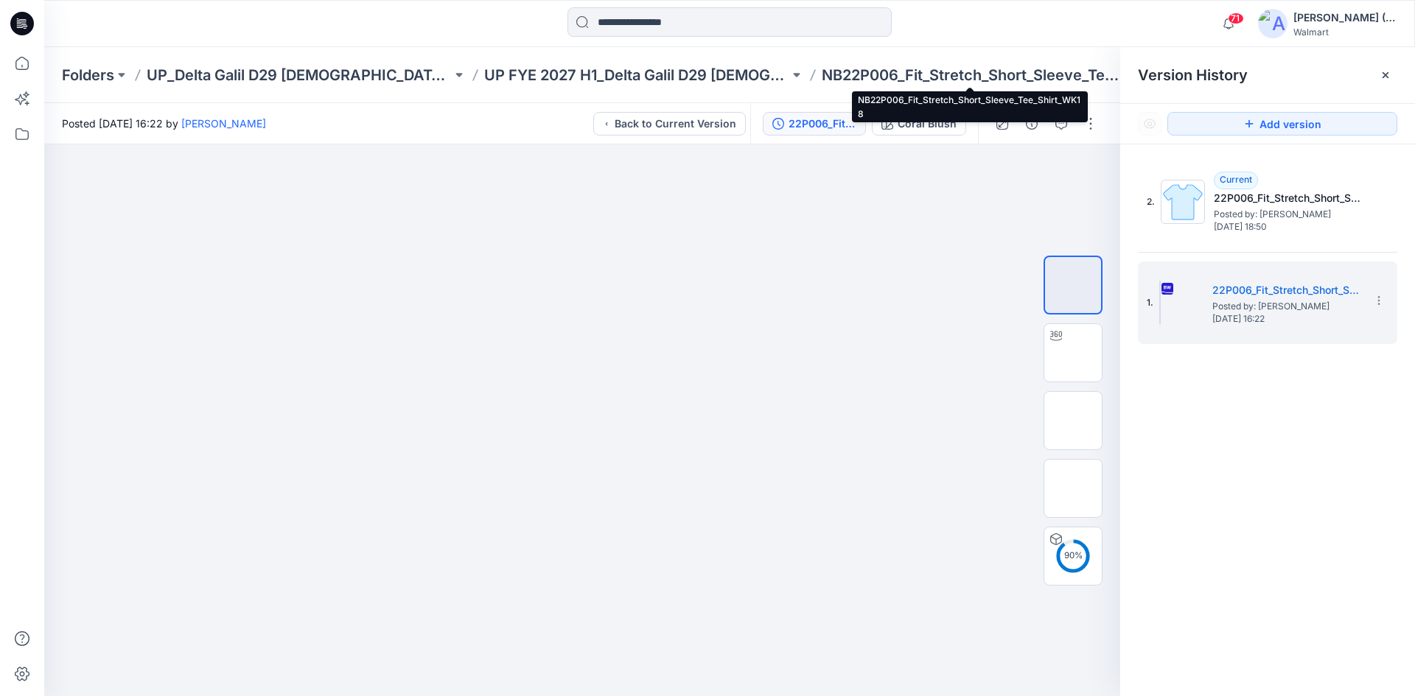
click at [841, 74] on p "NB22P006_Fit_Stretch_Short_Sleeve_Tee_Shirt_WK18" at bounding box center [973, 75] width 305 height 21
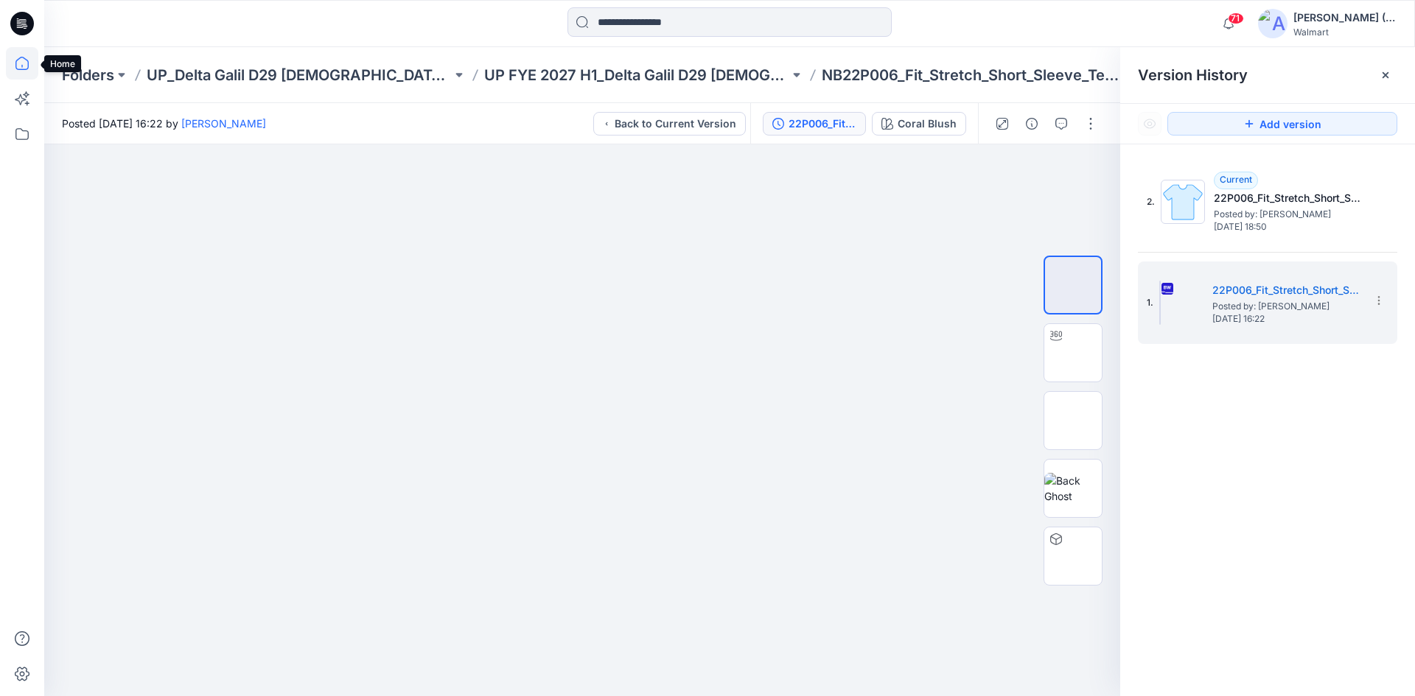
click at [27, 63] on icon at bounding box center [22, 63] width 32 height 32
